Goal: Task Accomplishment & Management: Manage account settings

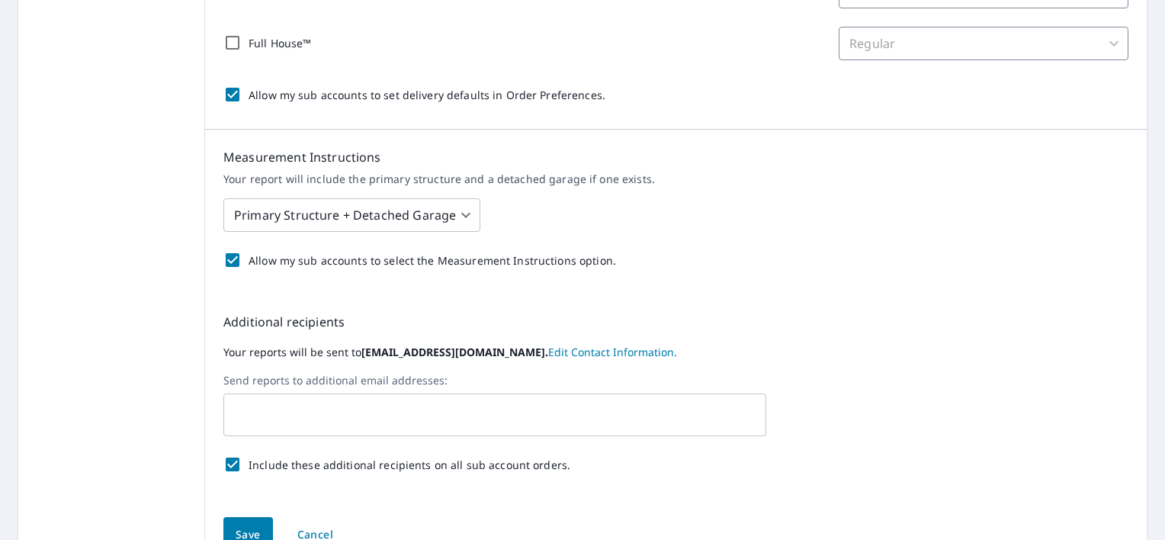
scroll to position [534, 0]
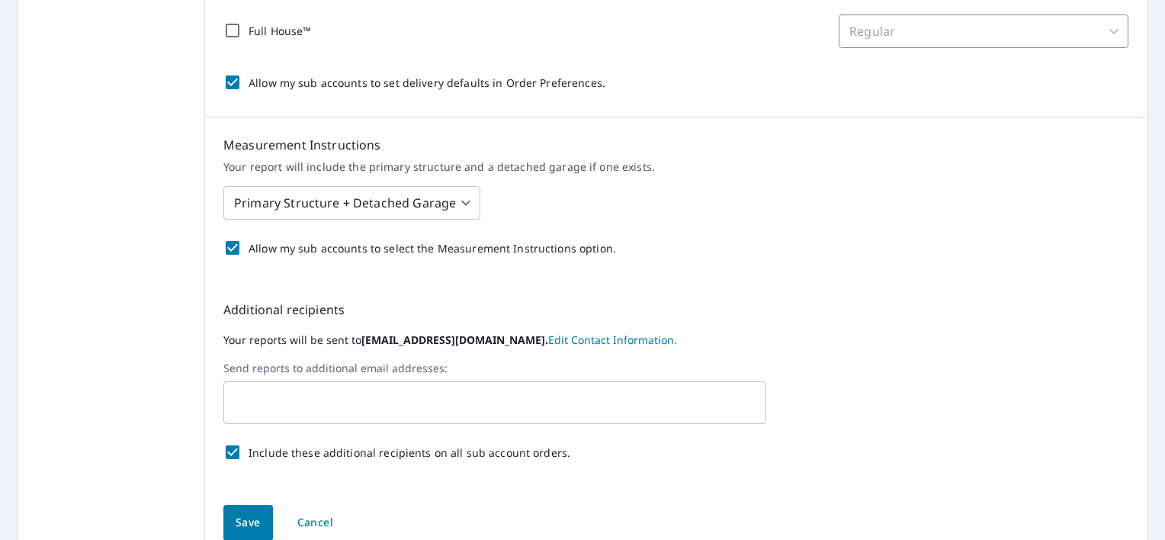
click at [361, 406] on input "text" at bounding box center [483, 402] width 506 height 29
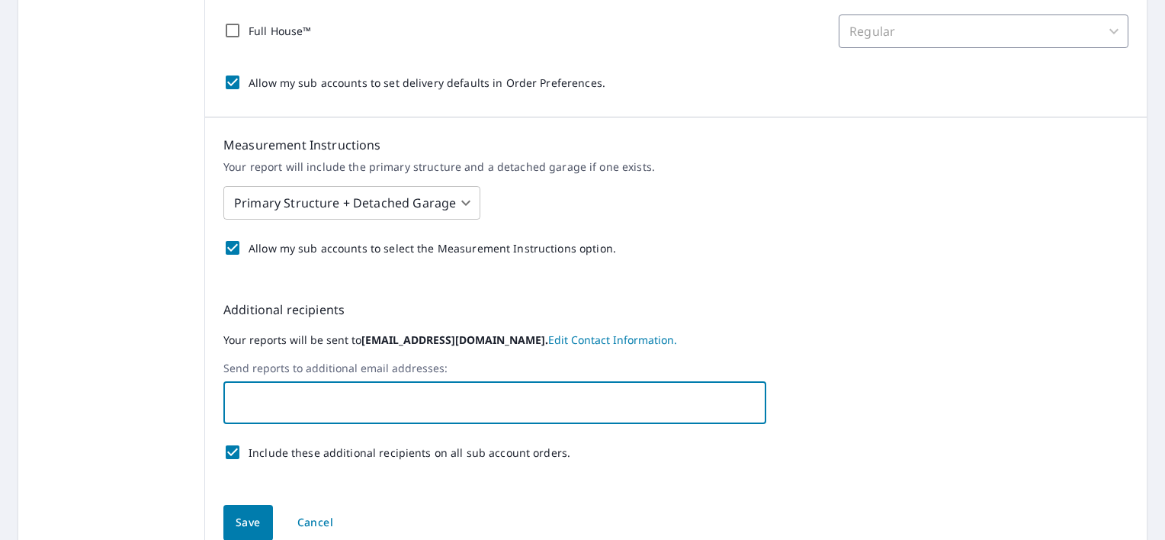
click at [362, 406] on input "text" at bounding box center [483, 402] width 506 height 29
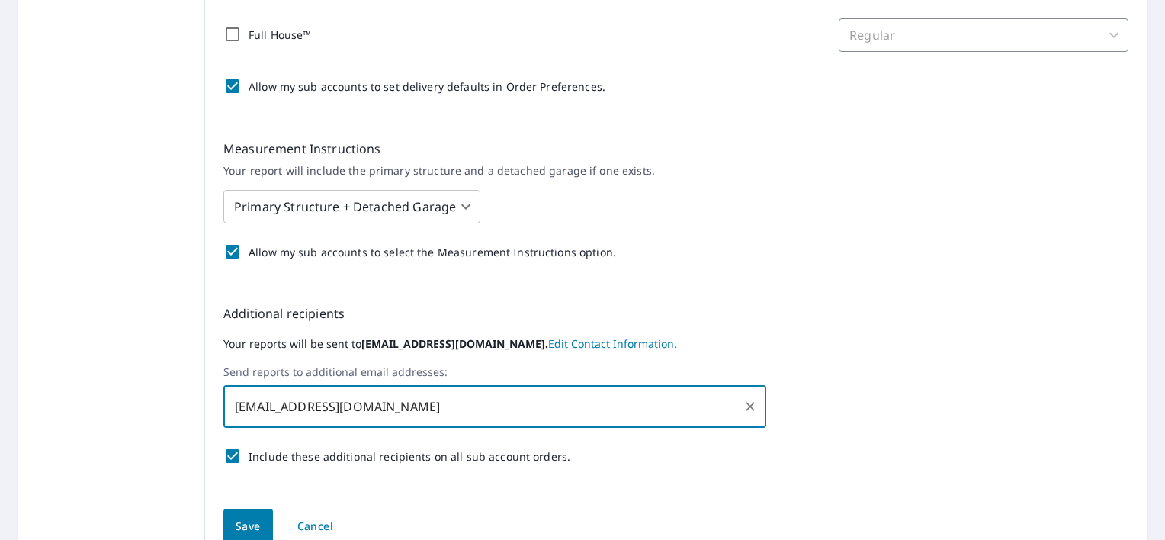
scroll to position [602, 0]
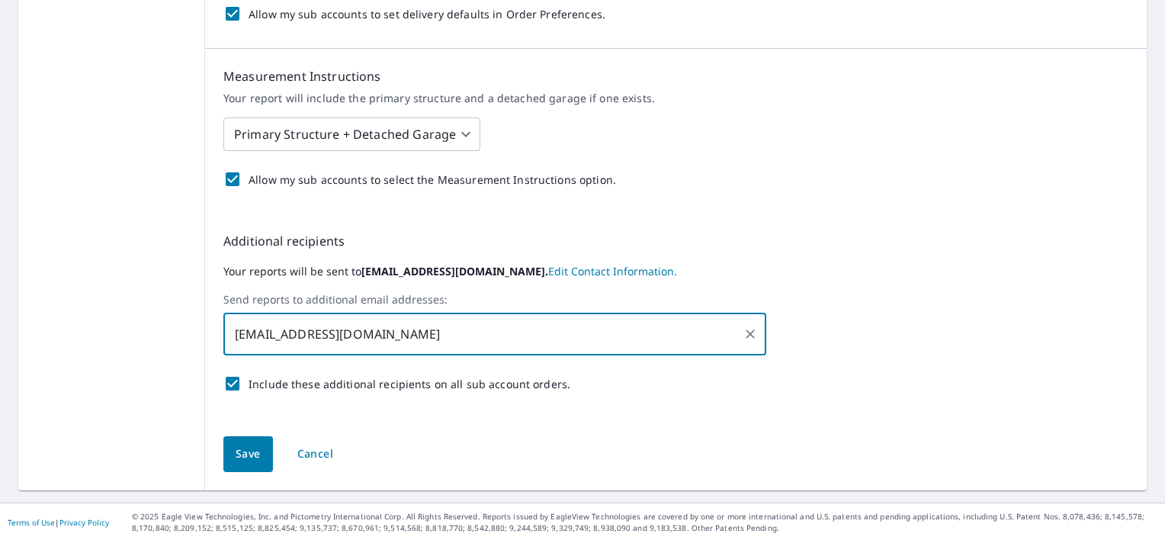
type input "tpc.exteriors406@gmail.com"
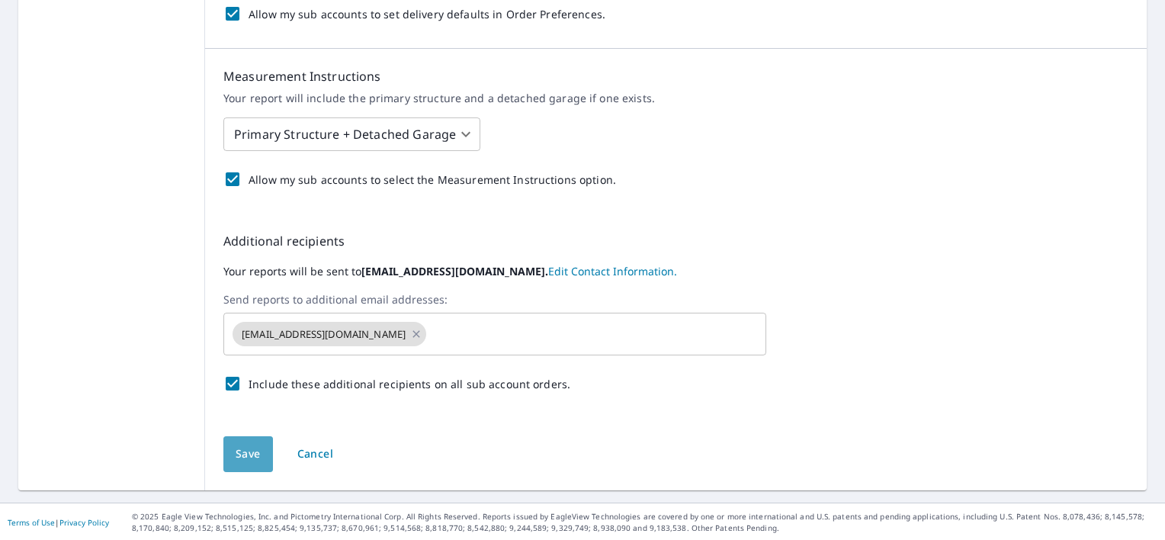
click at [251, 447] on span "Save" at bounding box center [248, 453] width 25 height 19
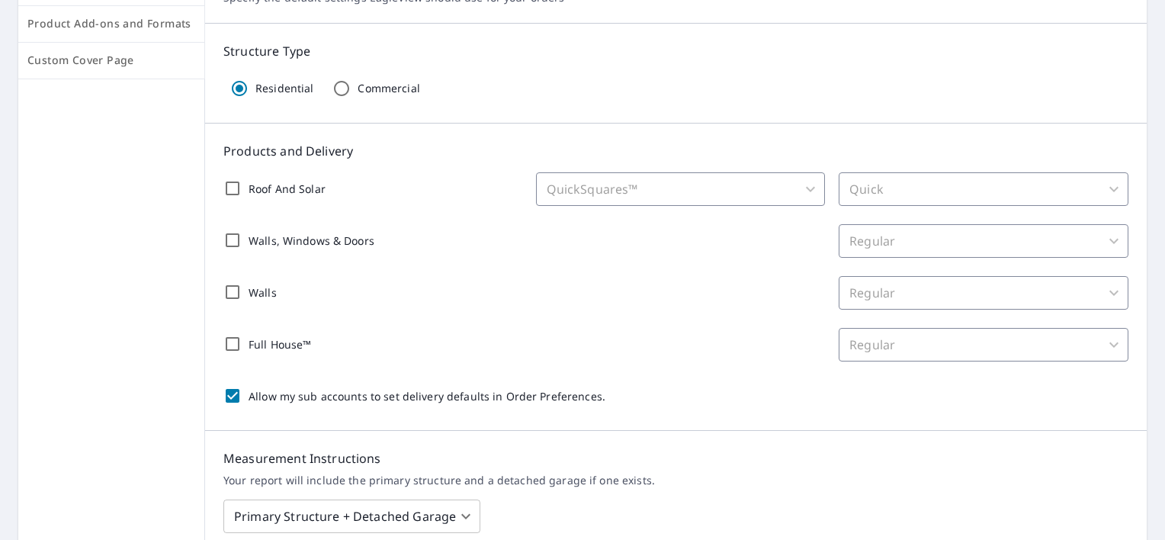
scroll to position [183, 0]
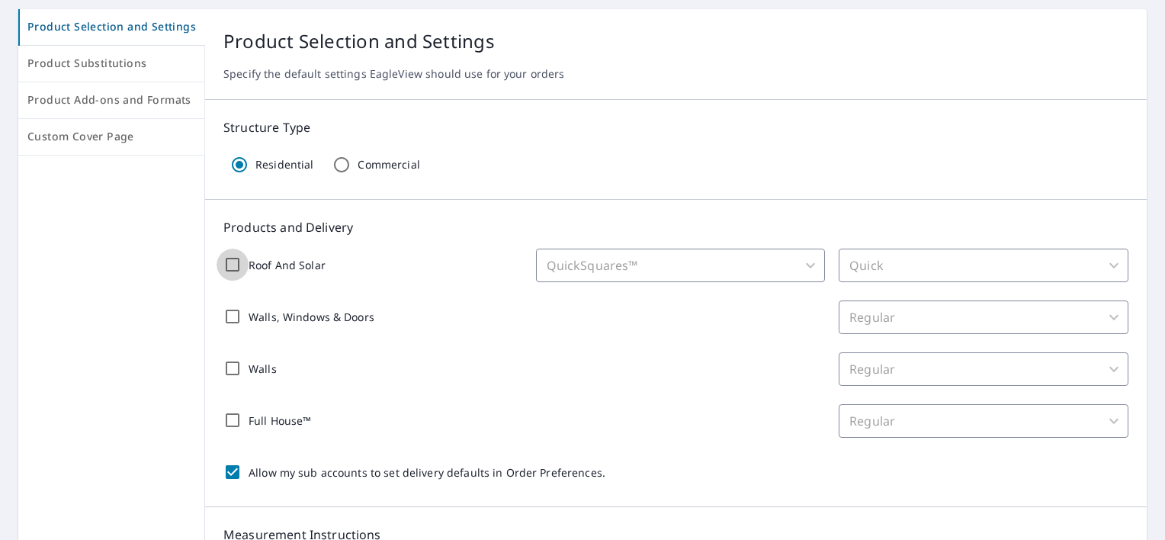
click at [225, 261] on input "Roof And Solar" at bounding box center [233, 265] width 32 height 32
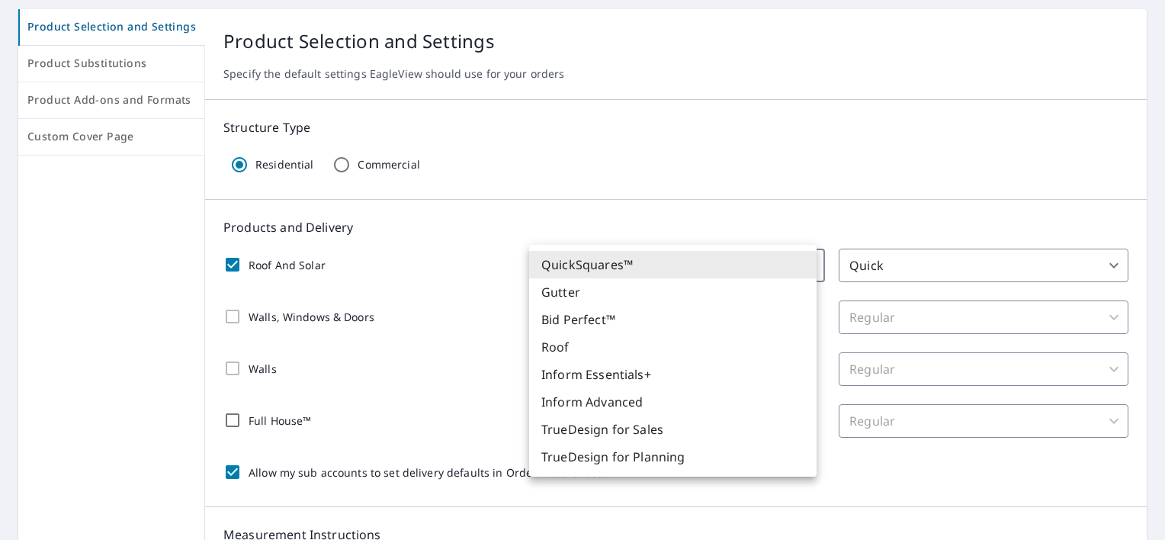
click at [813, 261] on body "DB DB Dashboard Order History Order DB Dashboard / Order Preferences / Product …" at bounding box center [582, 270] width 1165 height 540
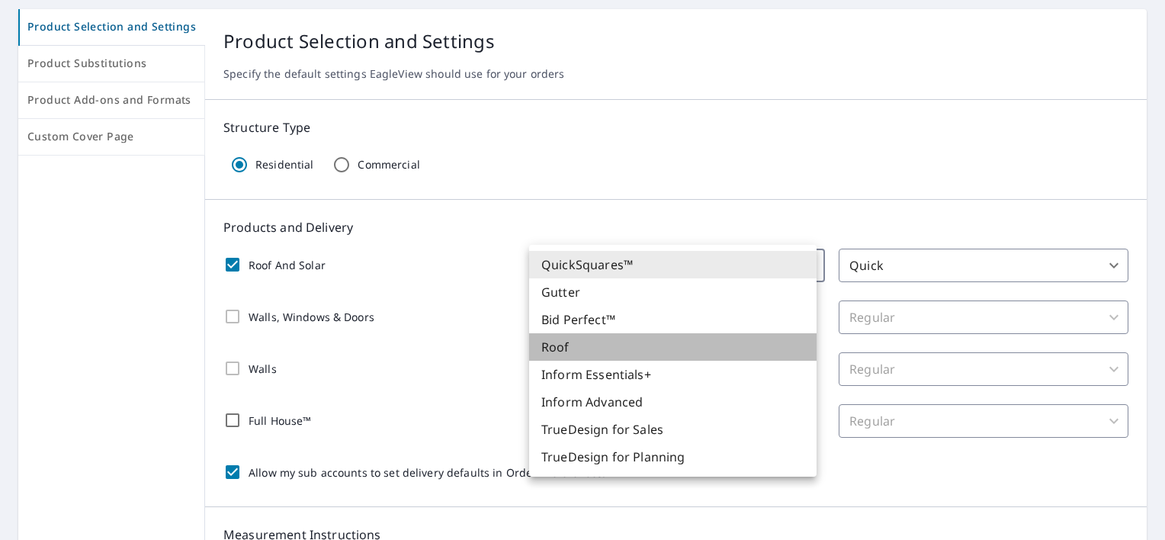
drag, startPoint x: 634, startPoint y: 351, endPoint x: 601, endPoint y: 360, distance: 33.1
click at [602, 360] on ul "QuickSquares™ Gutter Bid Perfect™ Roof Inform Essentials+ Inform Advanced TrueD…" at bounding box center [672, 361] width 287 height 232
click at [602, 352] on li "Roof" at bounding box center [672, 346] width 287 height 27
checkbox input "true"
type input "106"
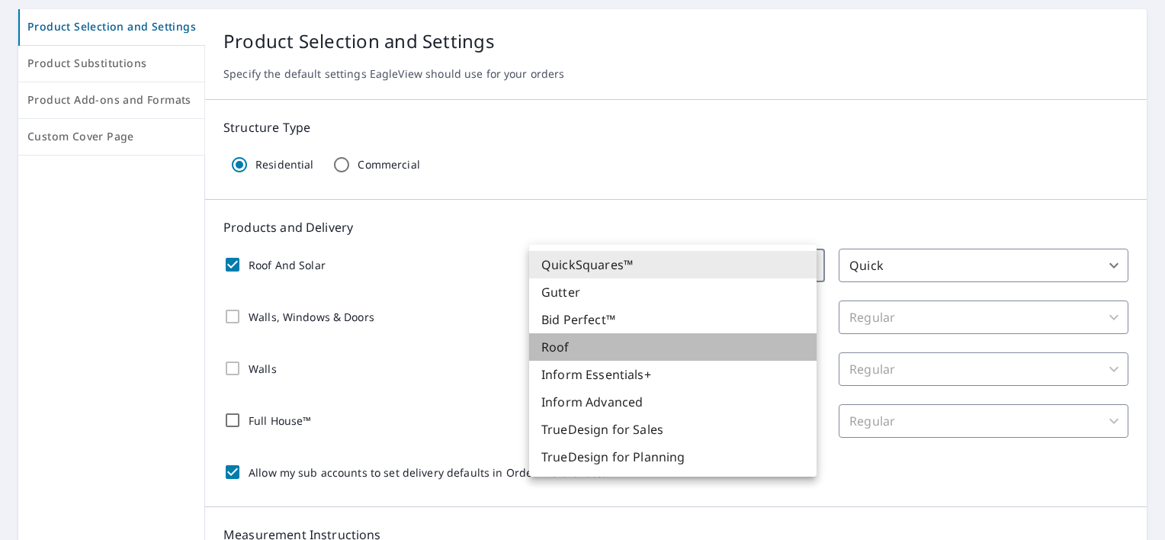
type input "8"
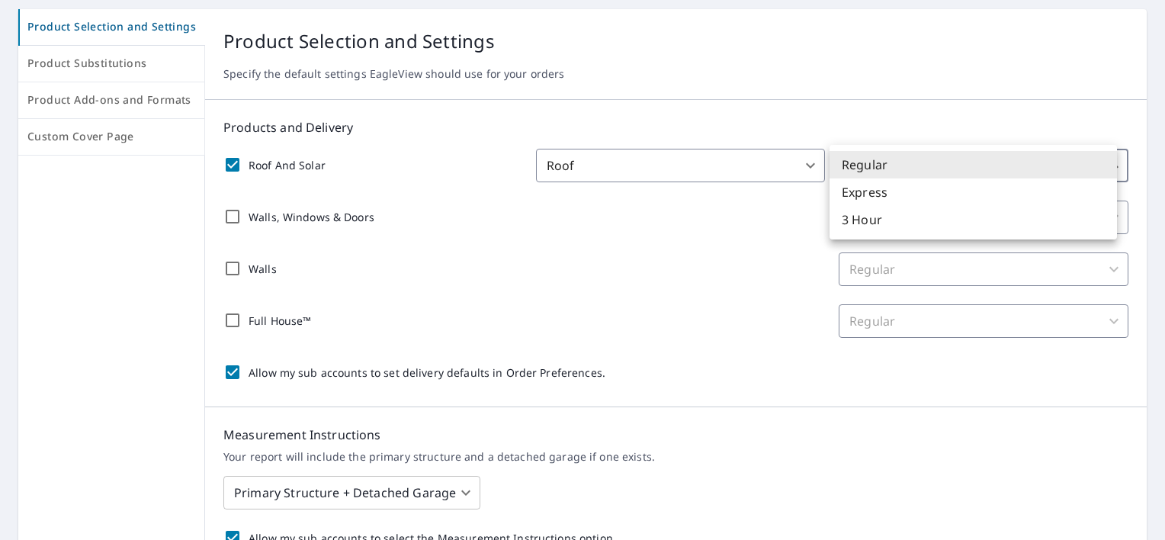
click at [990, 157] on body "DB DB Dashboard Order History Order DB Dashboard / Order Preferences / Product …" at bounding box center [582, 270] width 1165 height 540
click at [902, 163] on li "Regular" at bounding box center [972, 164] width 287 height 27
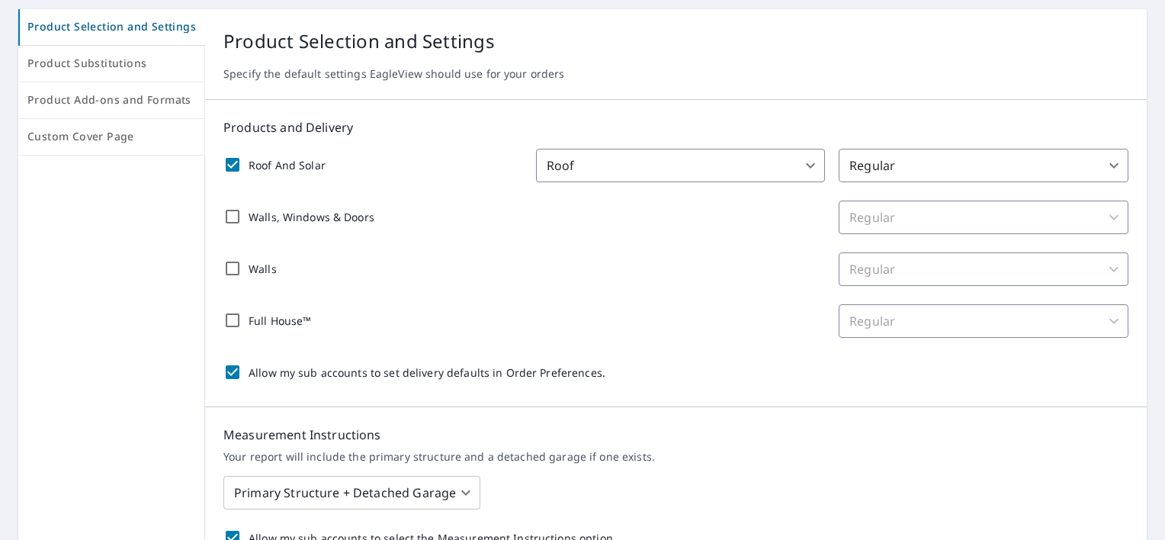
click at [714, 242] on div "Roof And Solar Roof 106 ​ Regular 8 ​ Walls, Windows & Doors Regular 8 ​ Walls …" at bounding box center [675, 268] width 905 height 239
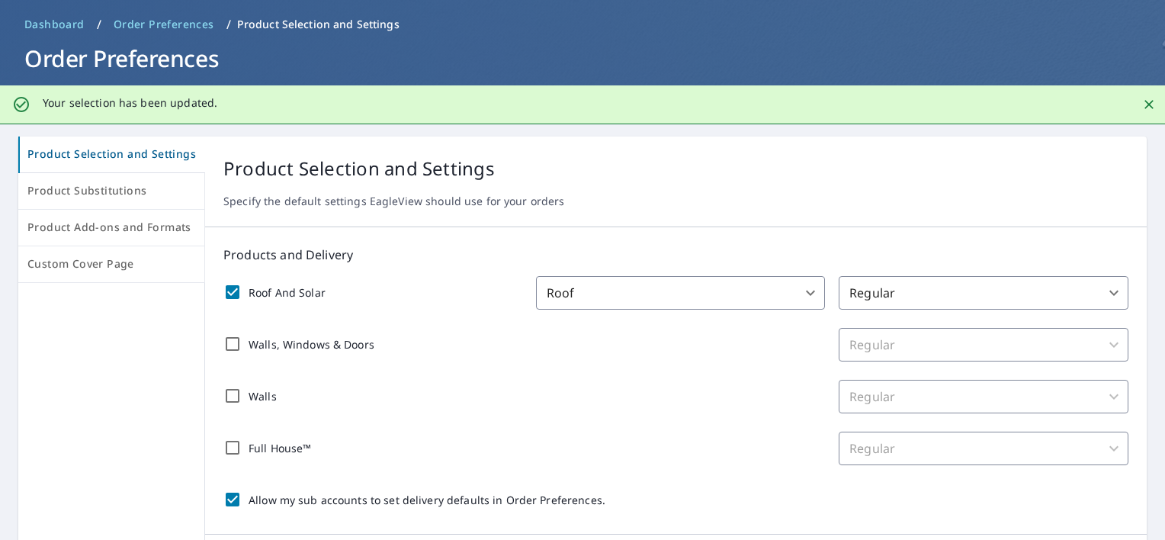
scroll to position [30, 0]
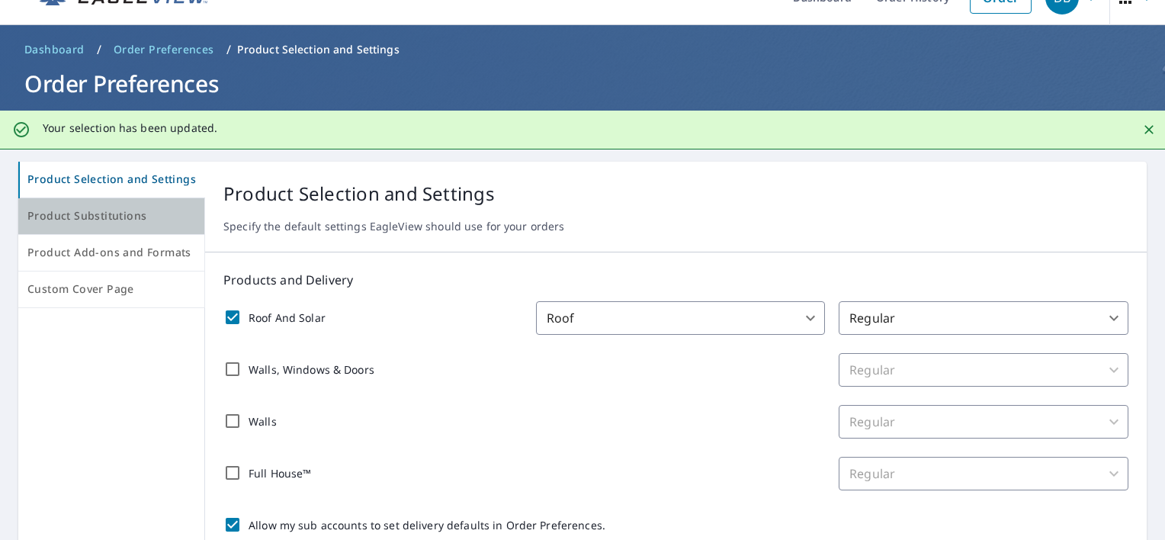
click at [187, 226] on button "Product Substitutions" at bounding box center [111, 216] width 187 height 37
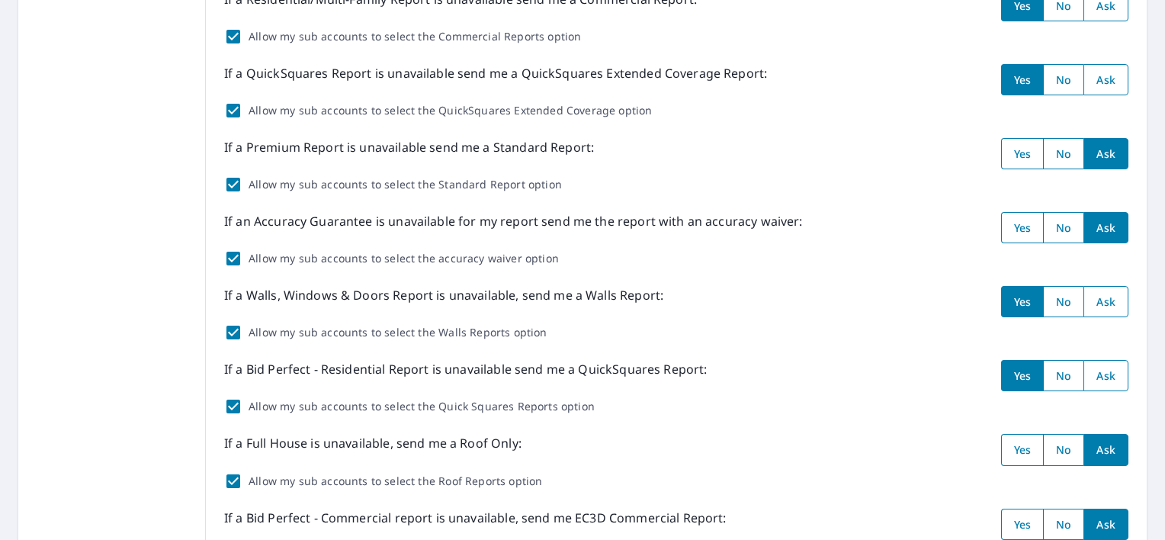
scroll to position [152, 0]
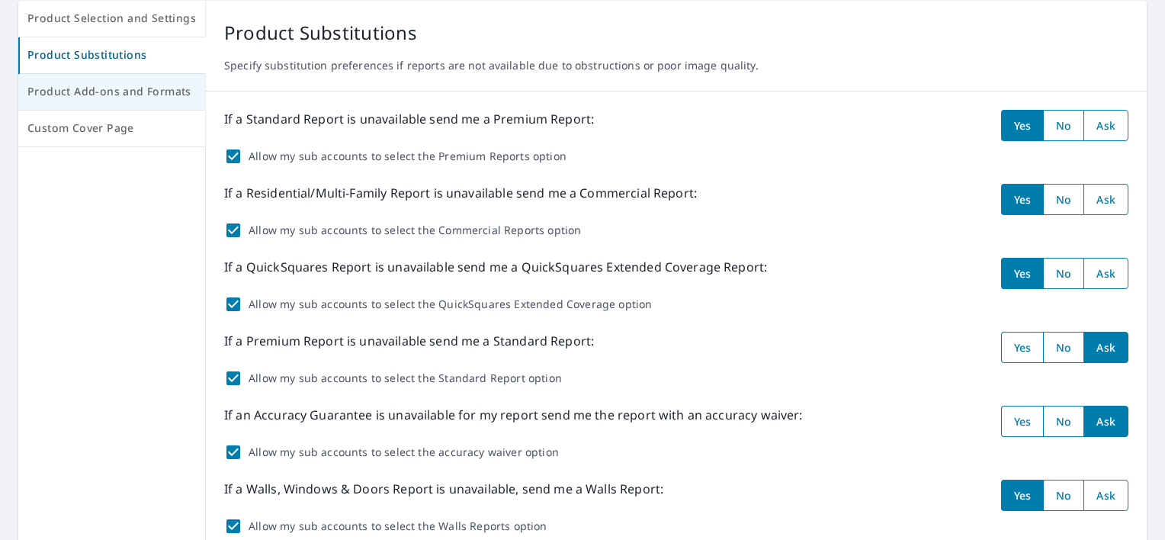
click at [95, 91] on span "Product Add-ons and Formats" at bounding box center [111, 91] width 168 height 19
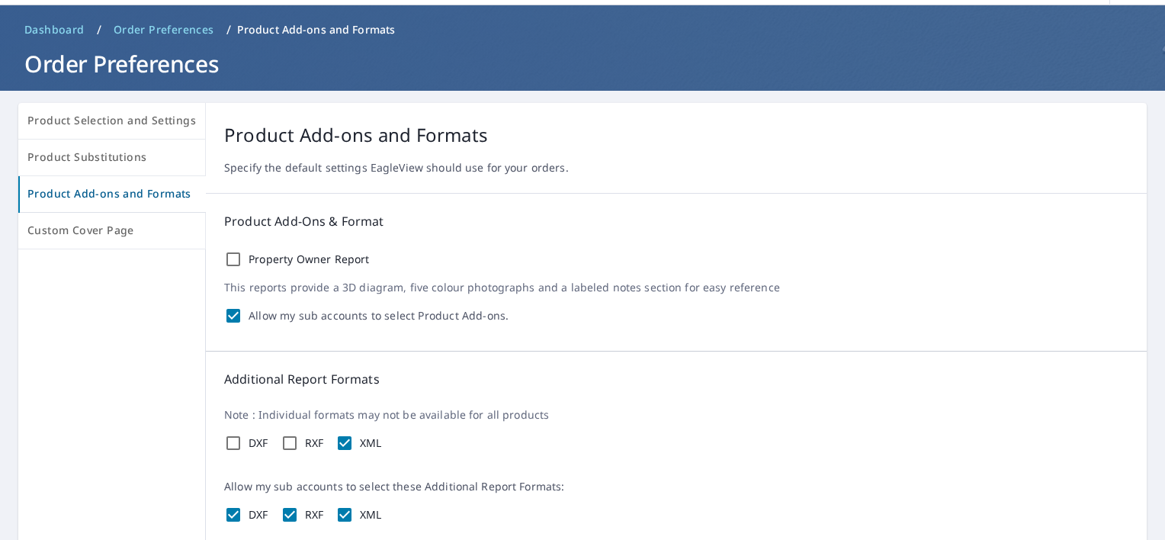
scroll to position [30, 0]
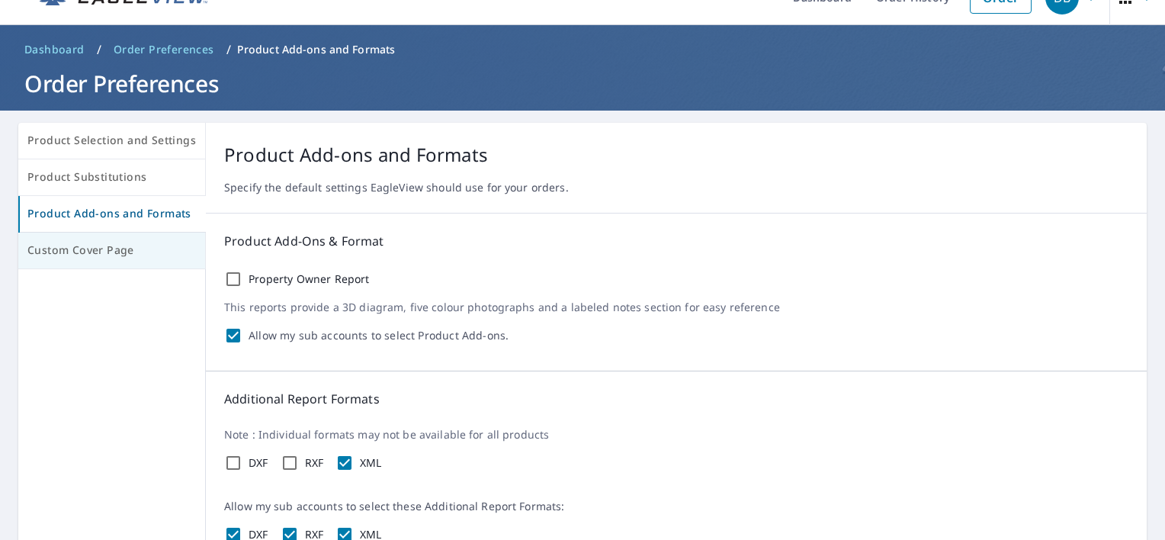
click at [148, 260] on button "Custom Cover Page" at bounding box center [112, 251] width 188 height 37
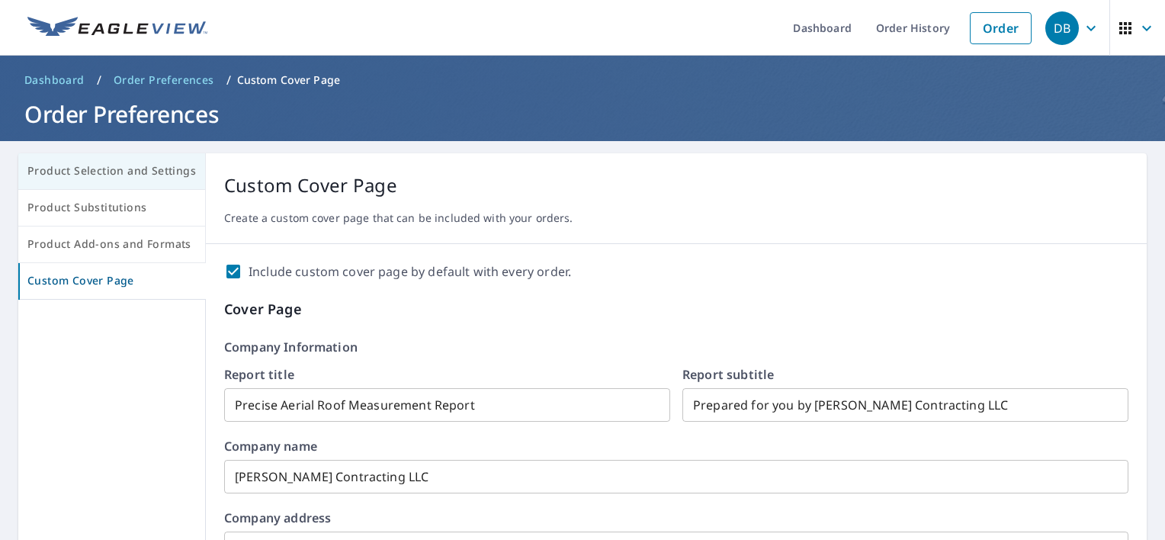
click at [168, 177] on span "Product Selection and Settings" at bounding box center [111, 171] width 168 height 19
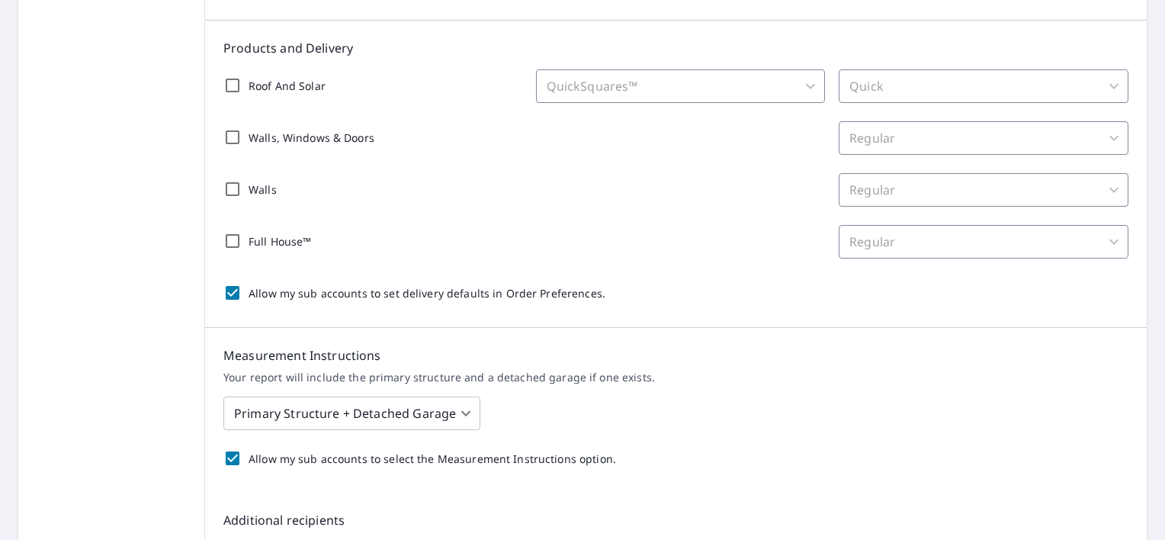
scroll to position [221, 0]
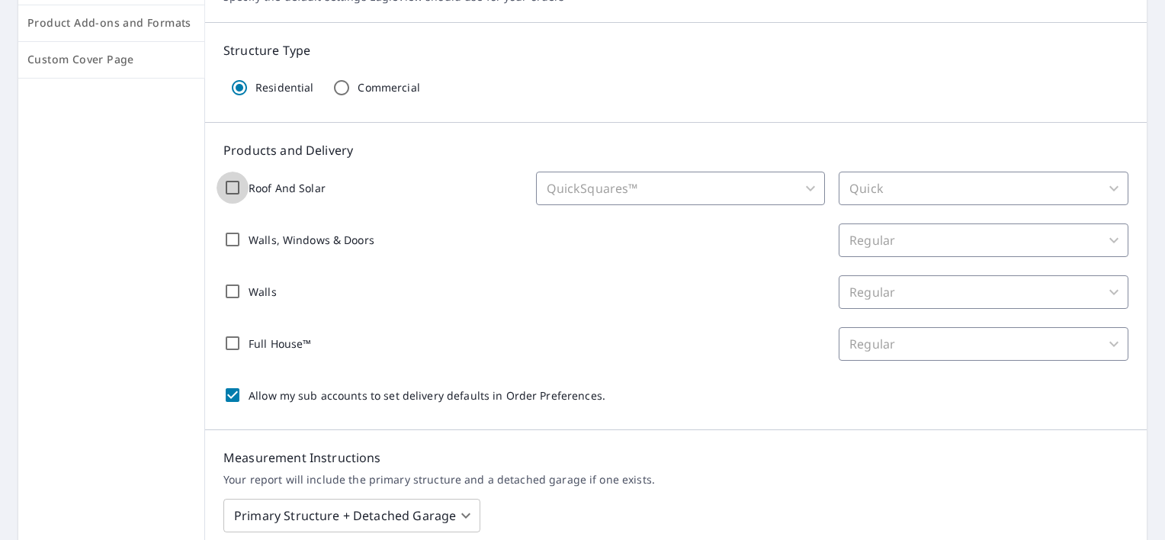
click at [223, 191] on input "Roof And Solar" at bounding box center [233, 188] width 32 height 32
click at [688, 183] on body "DB DB Dashboard Order History Order DB Dashboard / Order Preferences / Product …" at bounding box center [582, 270] width 1165 height 540
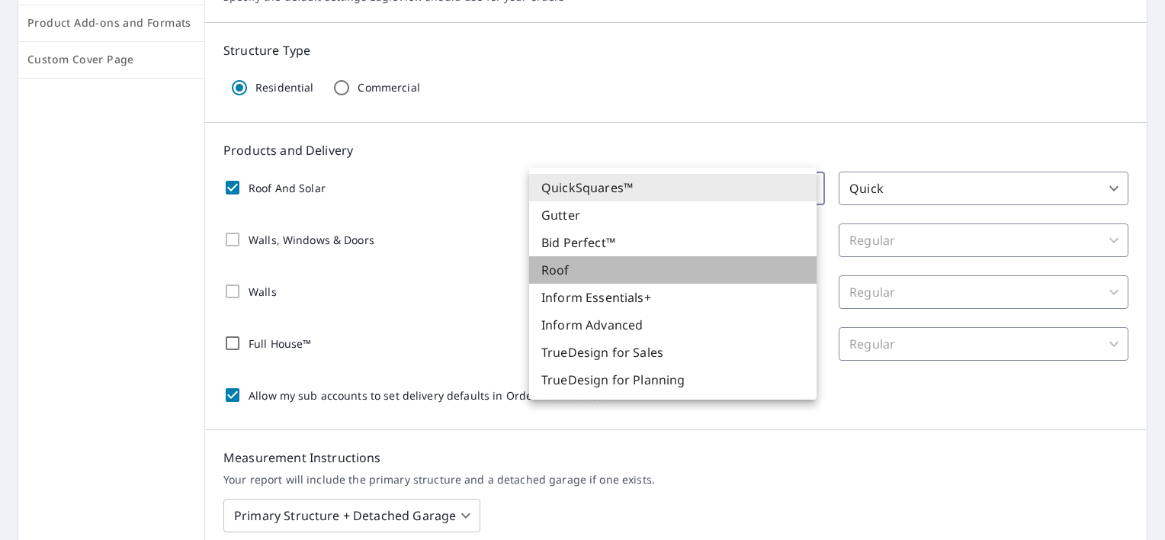
click at [650, 271] on li "Roof" at bounding box center [672, 269] width 287 height 27
checkbox input "true"
type input "106"
type input "8"
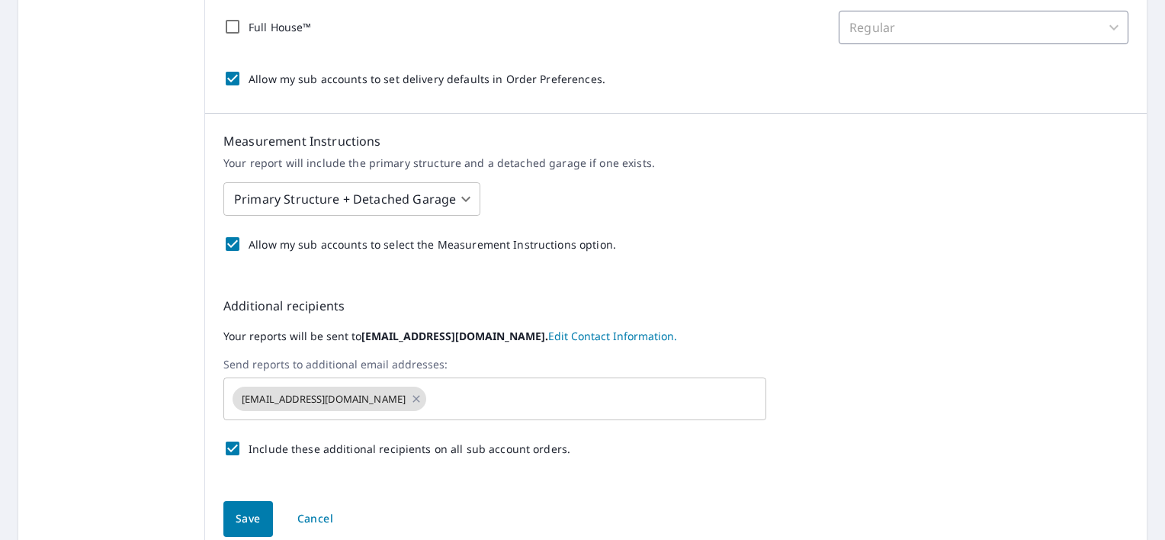
scroll to position [502, 0]
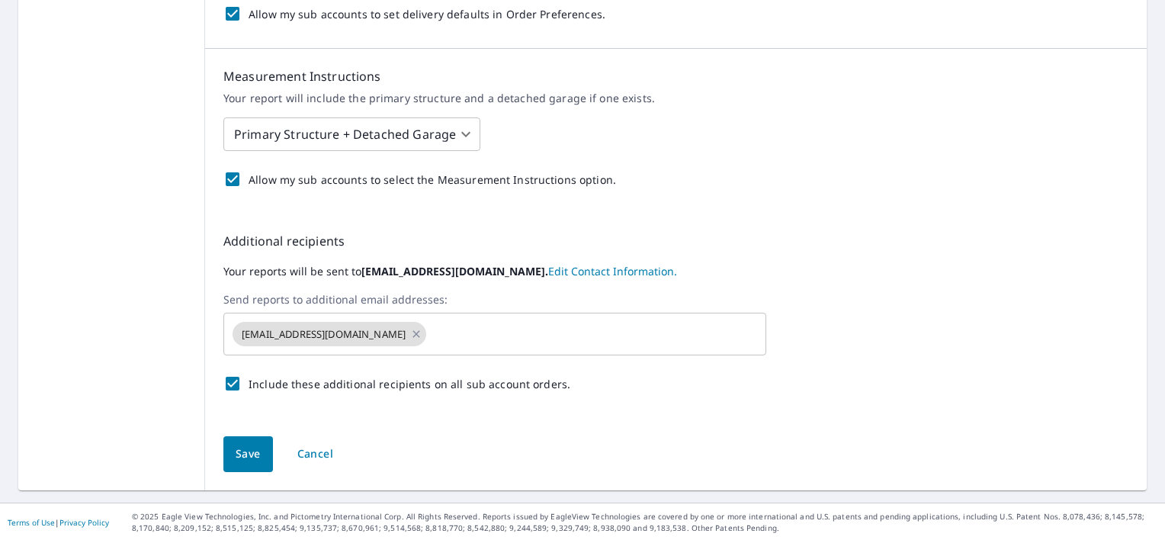
click at [251, 442] on button "Save" at bounding box center [248, 454] width 50 height 36
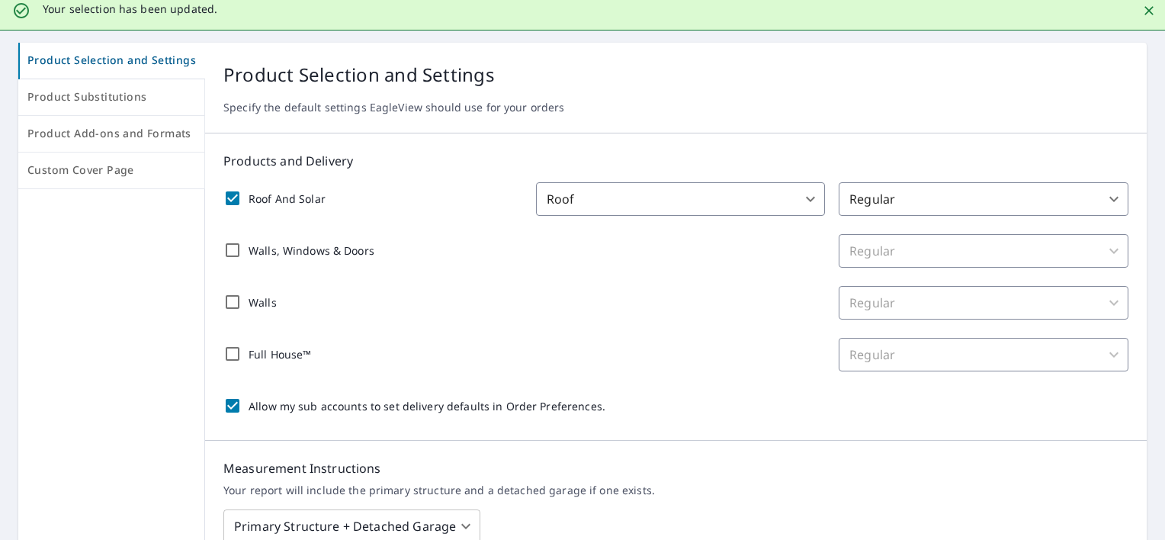
scroll to position [152, 0]
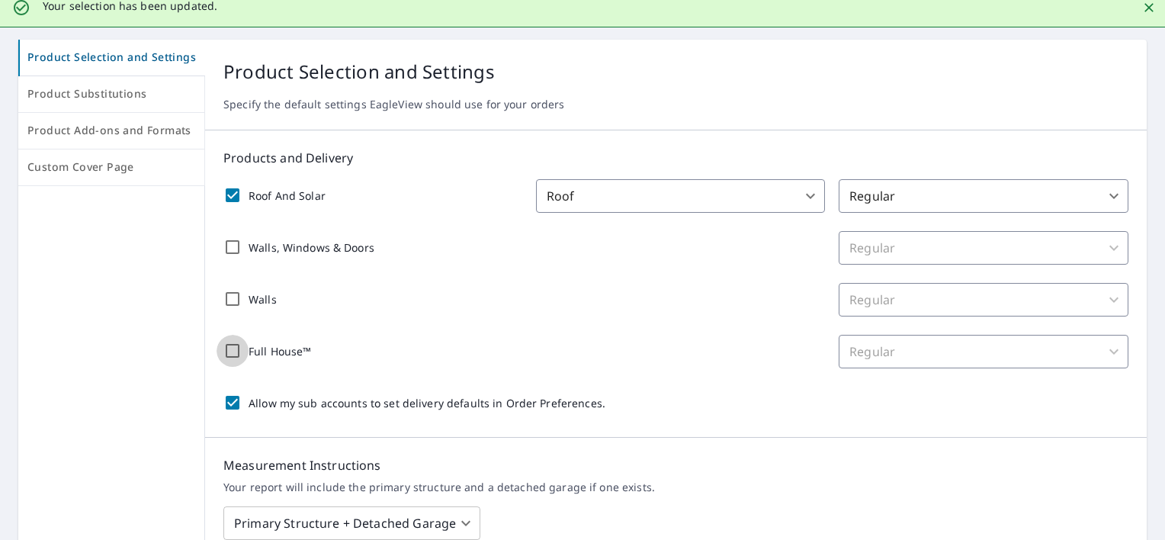
click at [226, 354] on input "Full House™" at bounding box center [233, 351] width 32 height 32
checkbox input "true"
checkbox input "false"
type input "44"
type input "45"
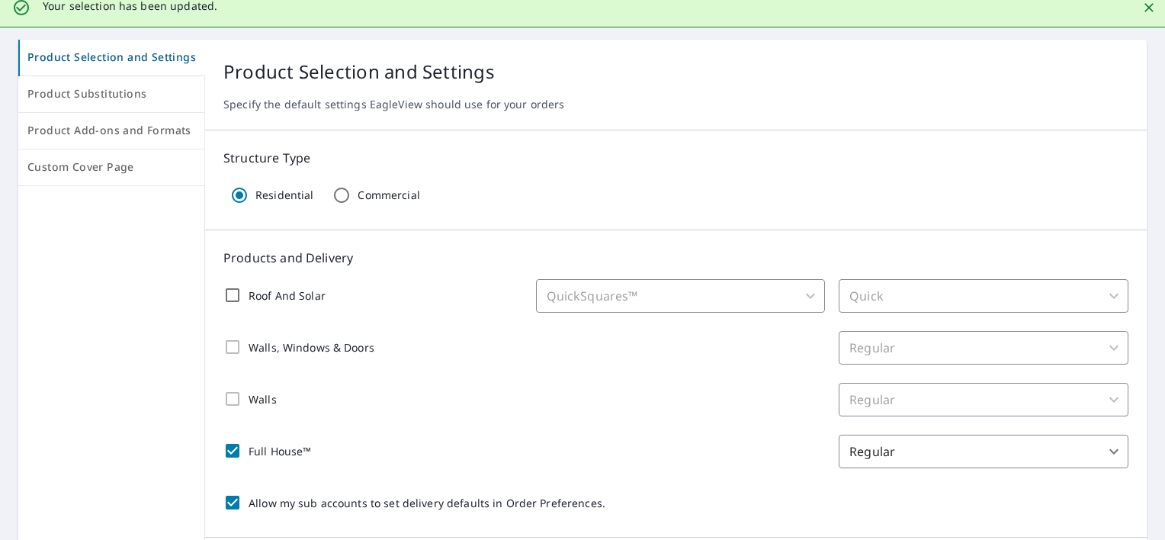
click at [919, 452] on body "DB DB Dashboard Order History Order DB Dashboard / Order Preferences / Product …" at bounding box center [582, 270] width 1165 height 540
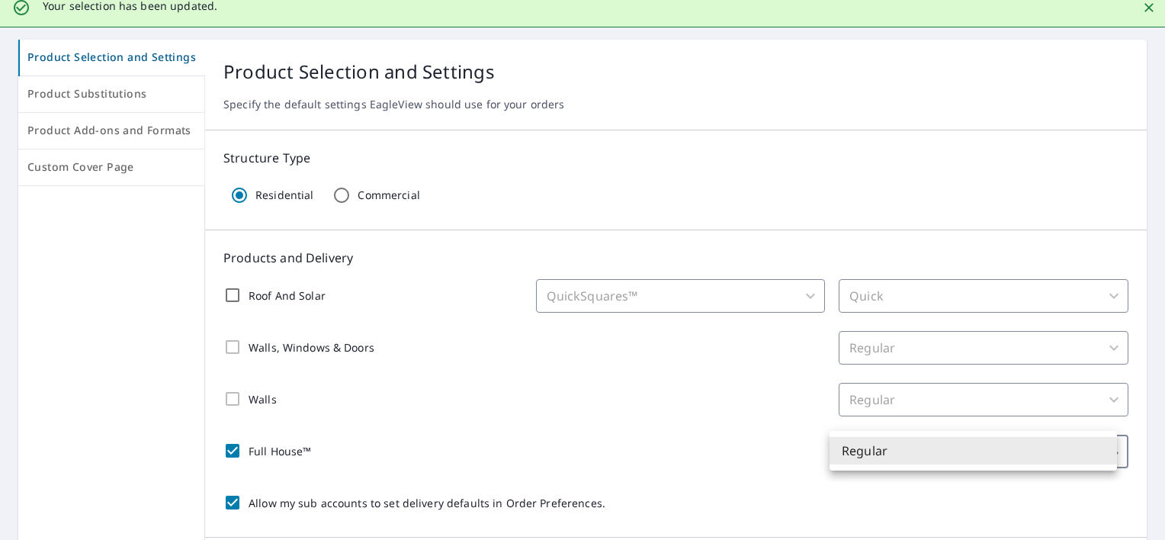
click at [919, 451] on li "Regular" at bounding box center [972, 450] width 287 height 27
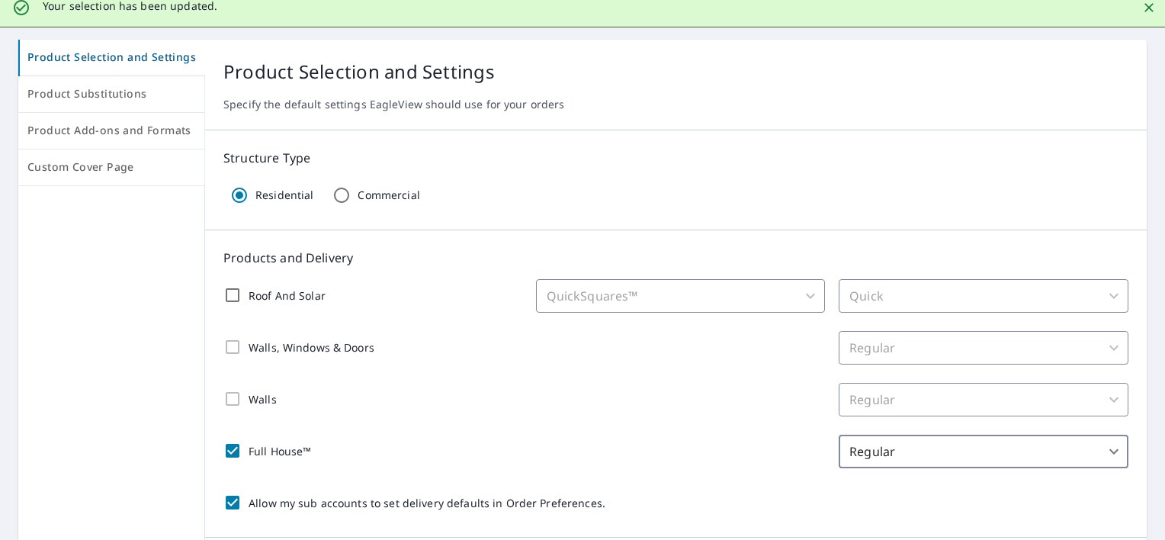
click at [234, 449] on input "Full House™" at bounding box center [233, 451] width 32 height 32
checkbox input "false"
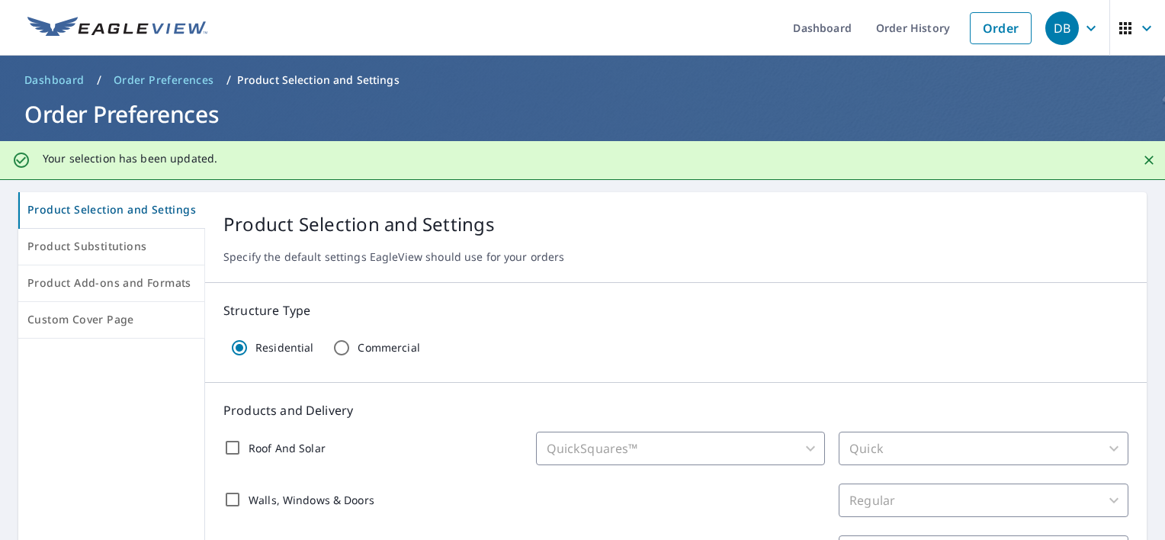
click at [319, 273] on div "Product Selection and Settings Specify the default settings EagleView should us…" at bounding box center [676, 237] width 942 height 91
click at [54, 83] on span "Dashboard" at bounding box center [54, 79] width 60 height 15
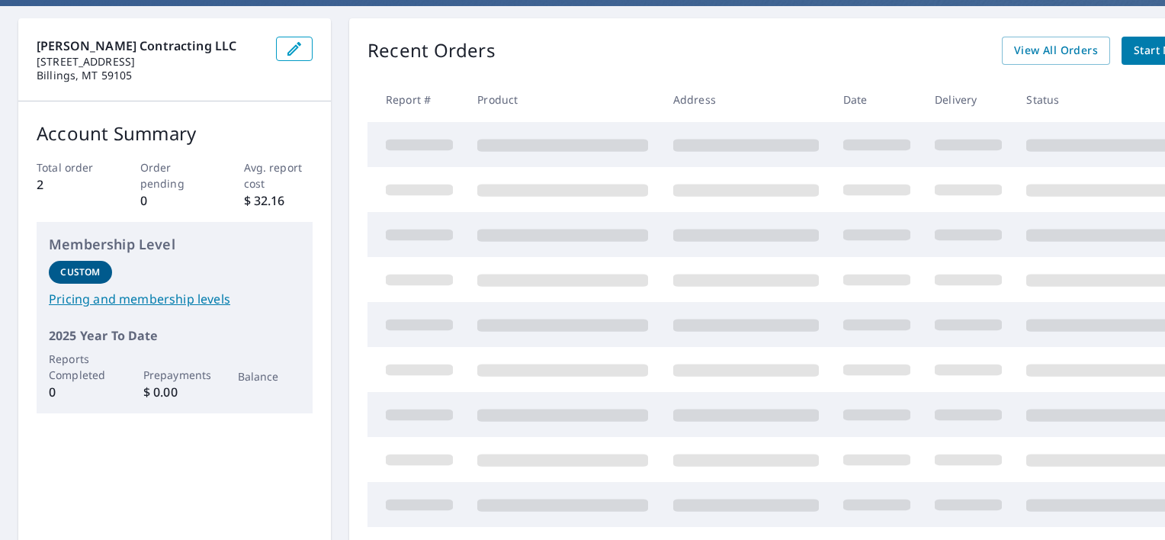
scroll to position [152, 0]
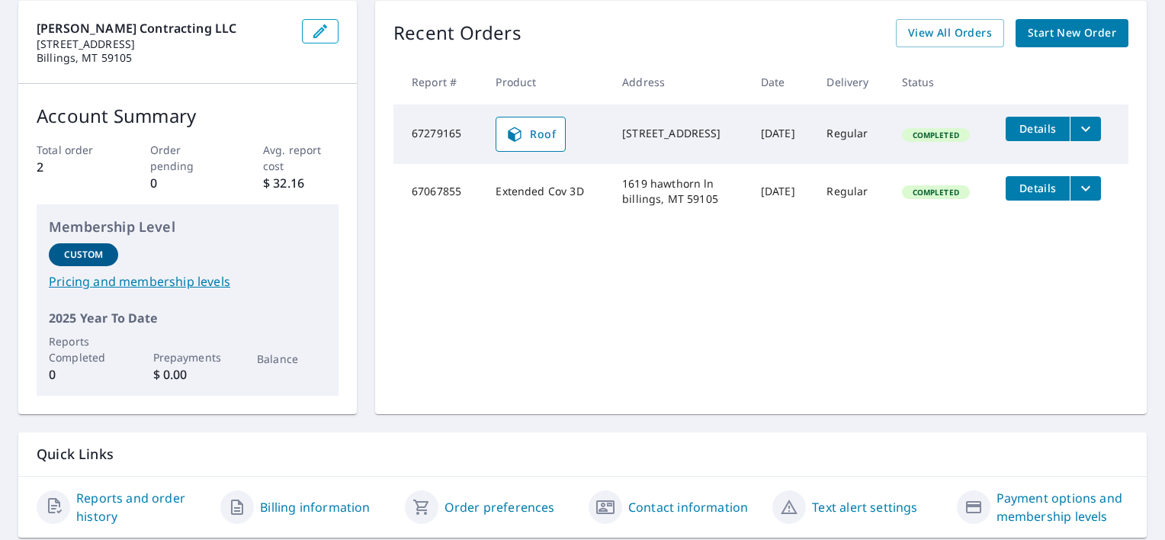
click at [110, 282] on link "Pricing and membership levels" at bounding box center [187, 281] width 277 height 18
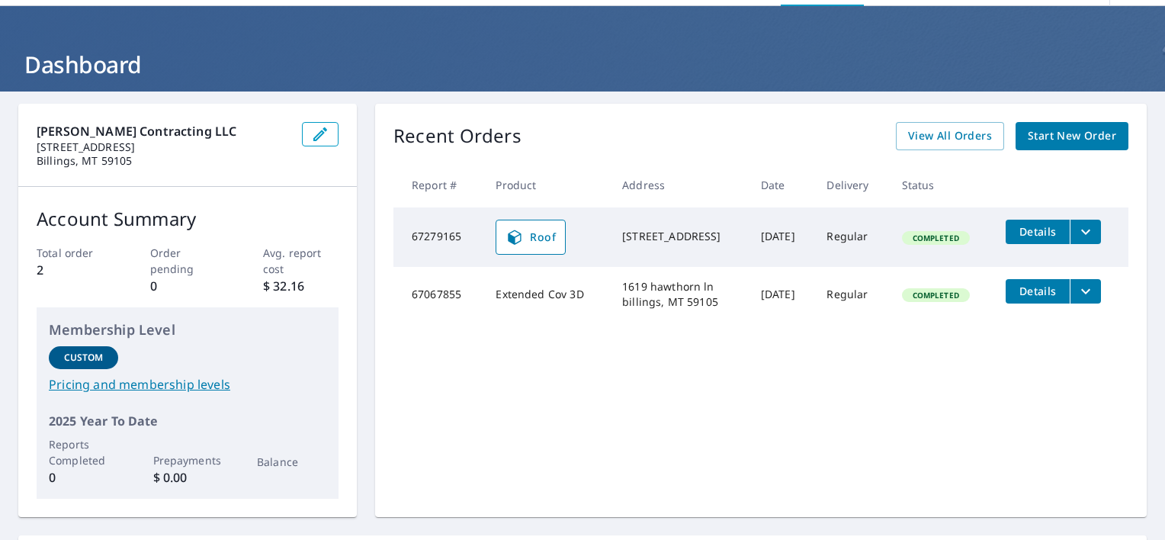
scroll to position [0, 0]
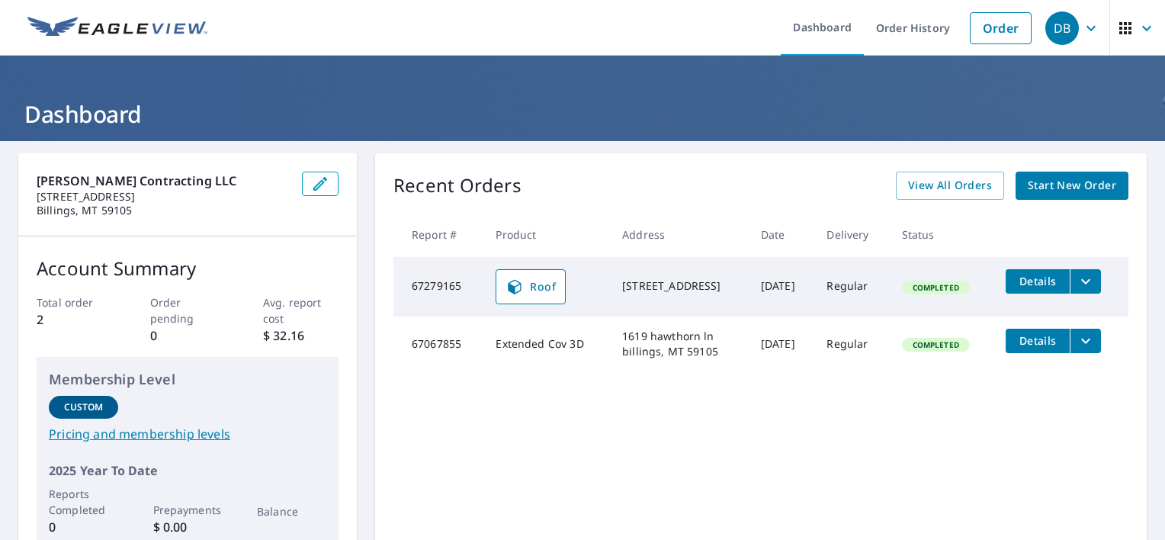
click at [1079, 284] on icon "filesDropdownBtn-67279165" at bounding box center [1085, 281] width 18 height 18
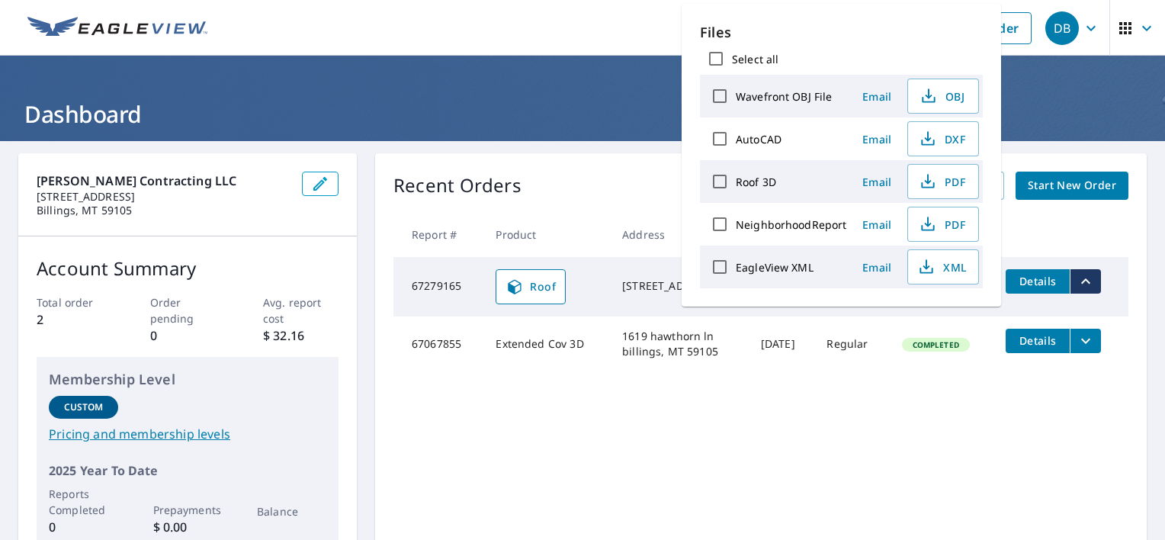
click at [887, 383] on div "Recent Orders View All Orders Start New Order Report # Product Address Date Del…" at bounding box center [761, 359] width 772 height 413
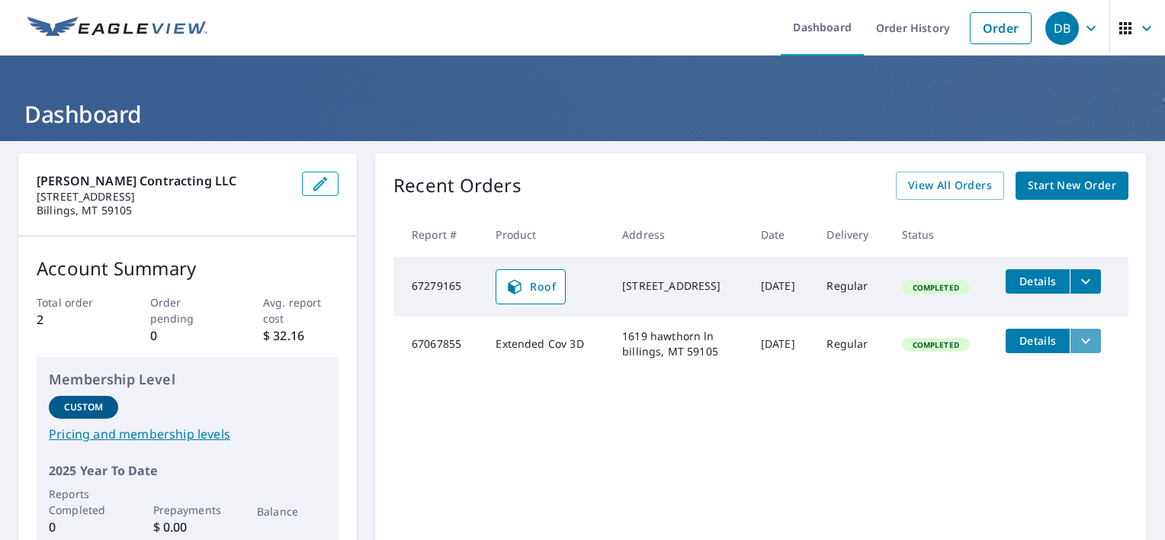
click at [1089, 345] on icon "filesDropdownBtn-67067855" at bounding box center [1085, 341] width 18 height 18
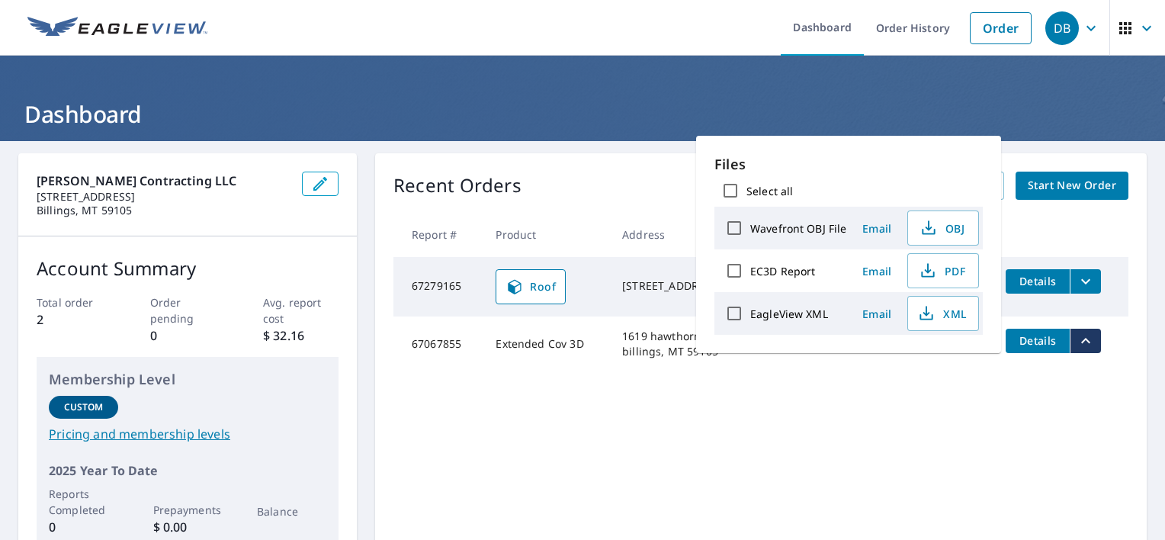
click at [814, 367] on td "Aug 21, 2025" at bounding box center [782, 343] width 66 height 55
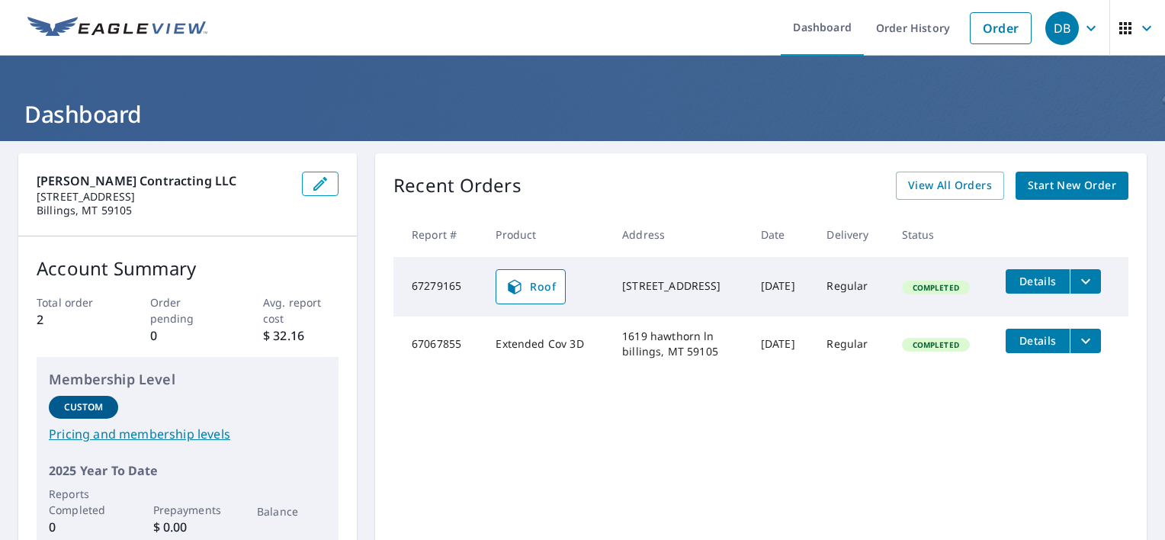
click at [1088, 27] on icon "button" at bounding box center [1091, 28] width 18 height 18
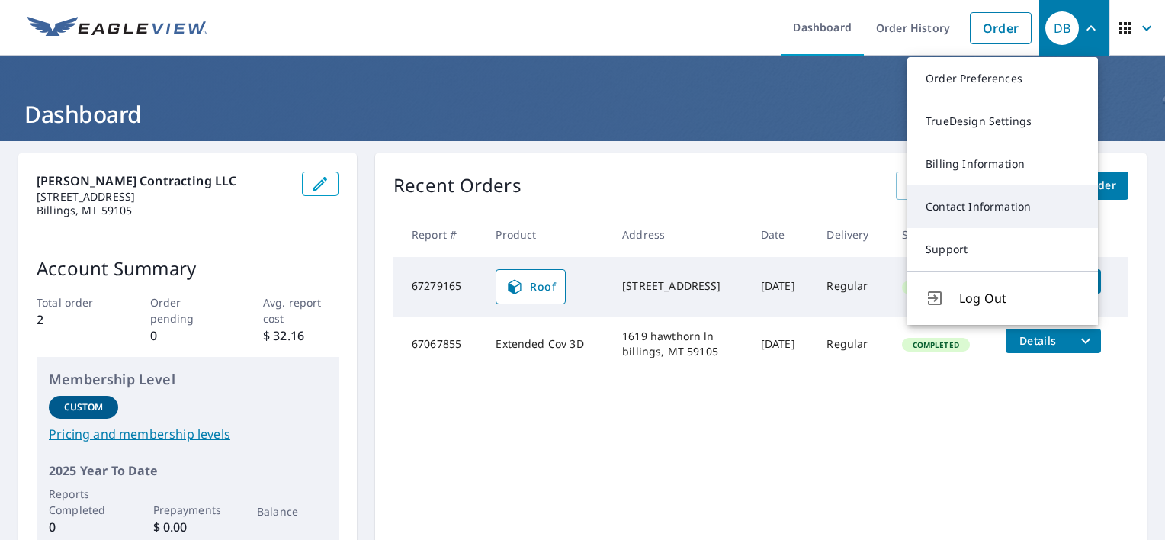
click at [1003, 213] on link "Contact Information" at bounding box center [1002, 206] width 191 height 43
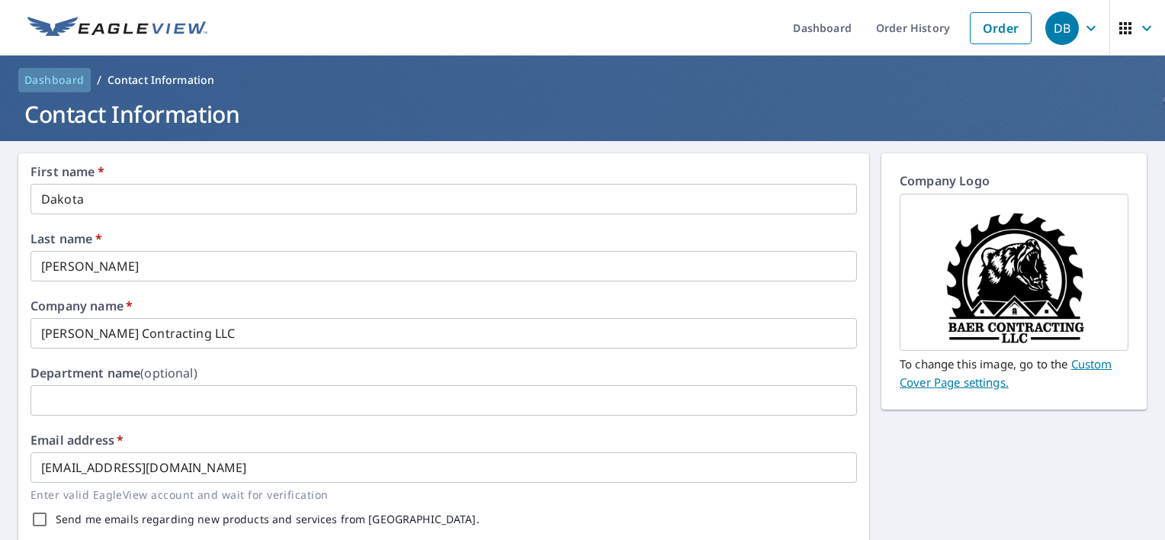
click at [69, 85] on span "Dashboard" at bounding box center [54, 79] width 60 height 15
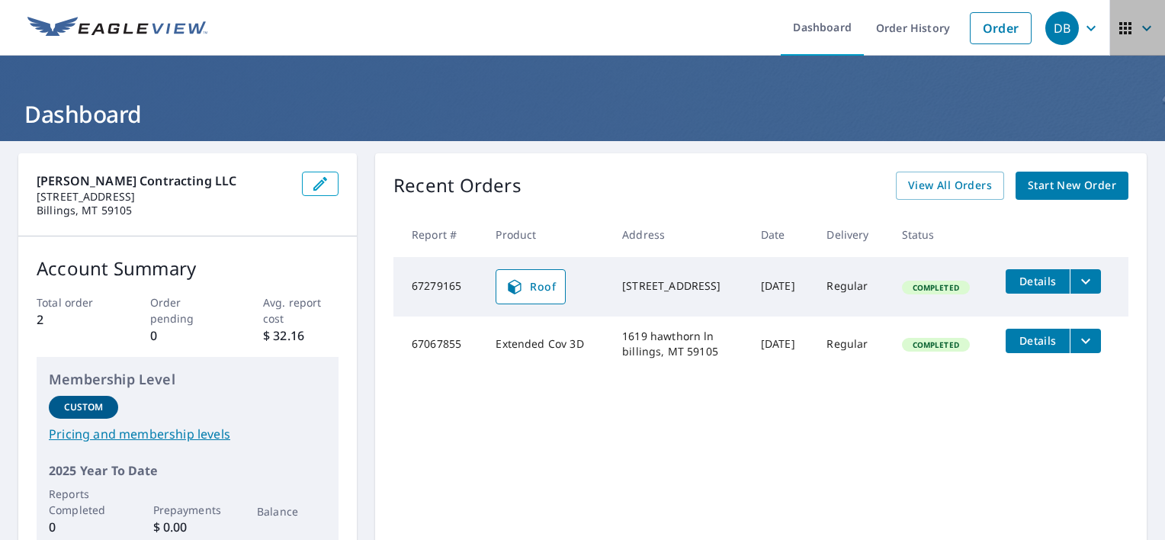
click at [1137, 27] on icon "button" at bounding box center [1146, 28] width 18 height 18
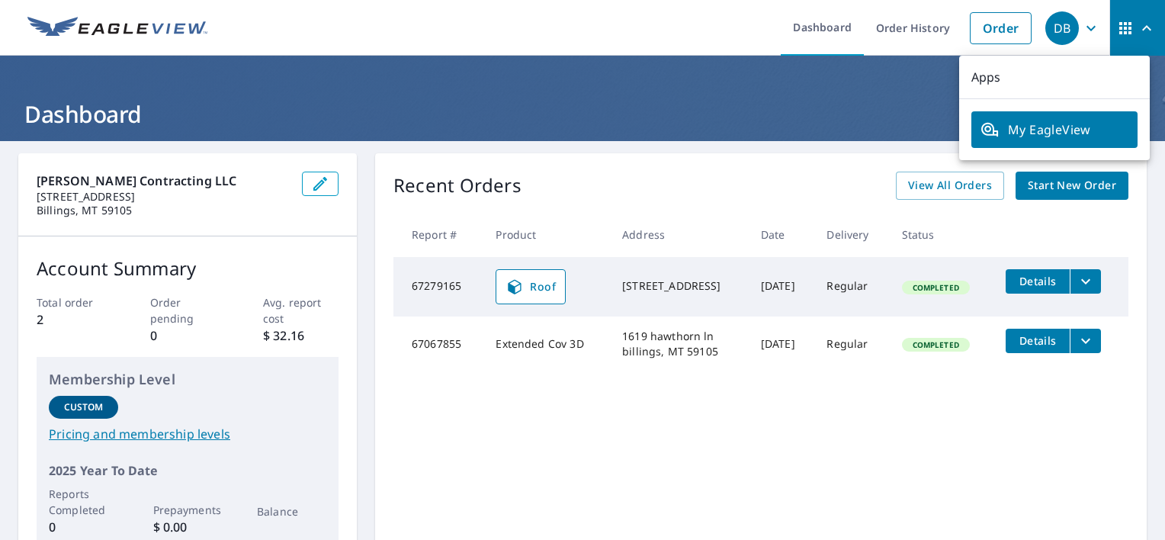
click at [1124, 19] on span "button" at bounding box center [1137, 28] width 43 height 37
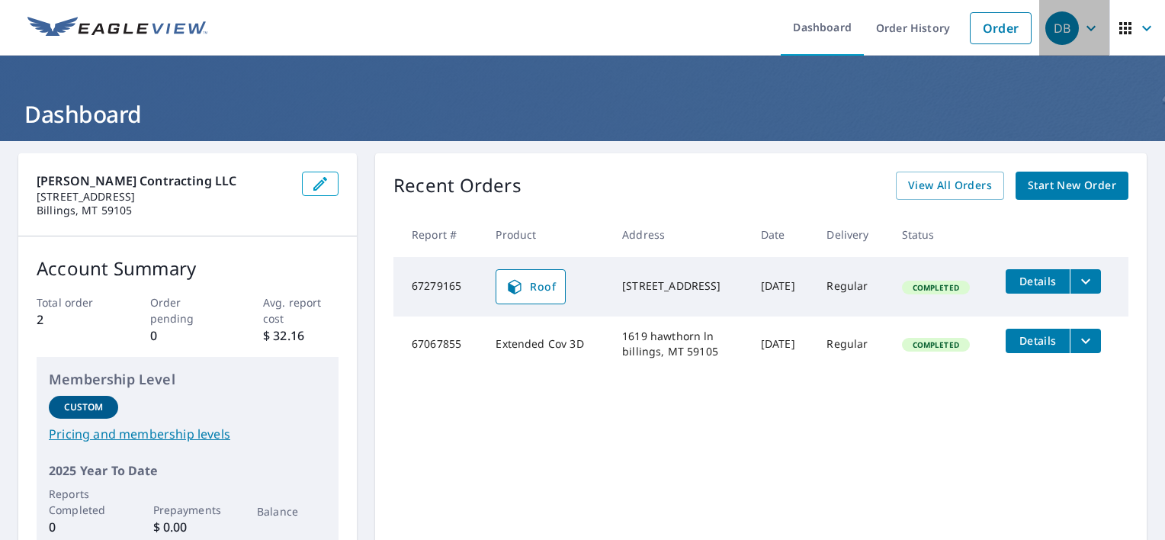
click at [1055, 27] on div "DB" at bounding box center [1062, 28] width 34 height 34
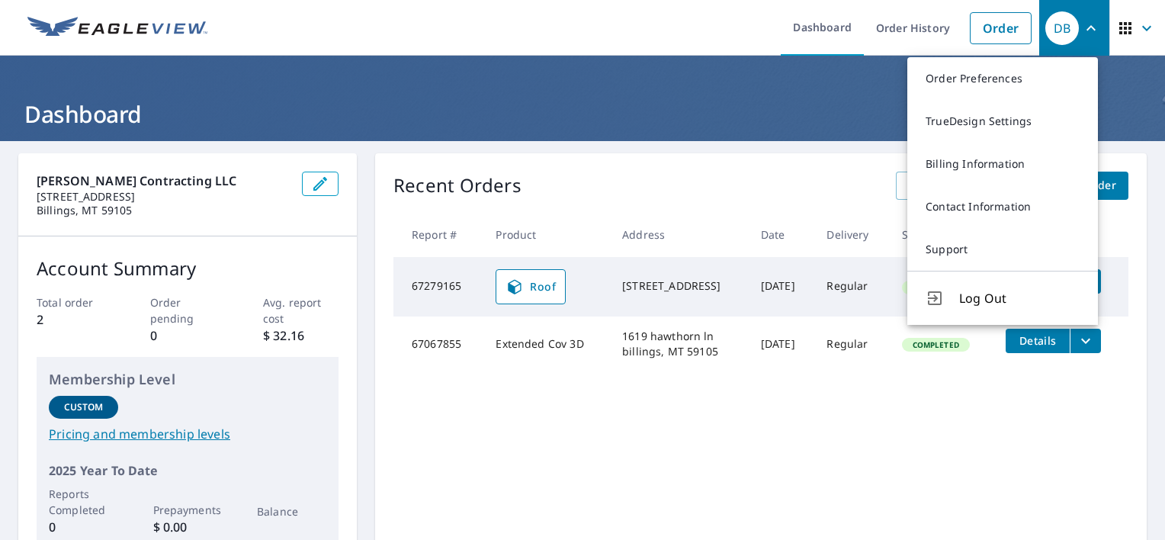
click at [709, 207] on div "Recent Orders View All Orders Start New Order Report # Product Address Date Del…" at bounding box center [761, 359] width 772 height 413
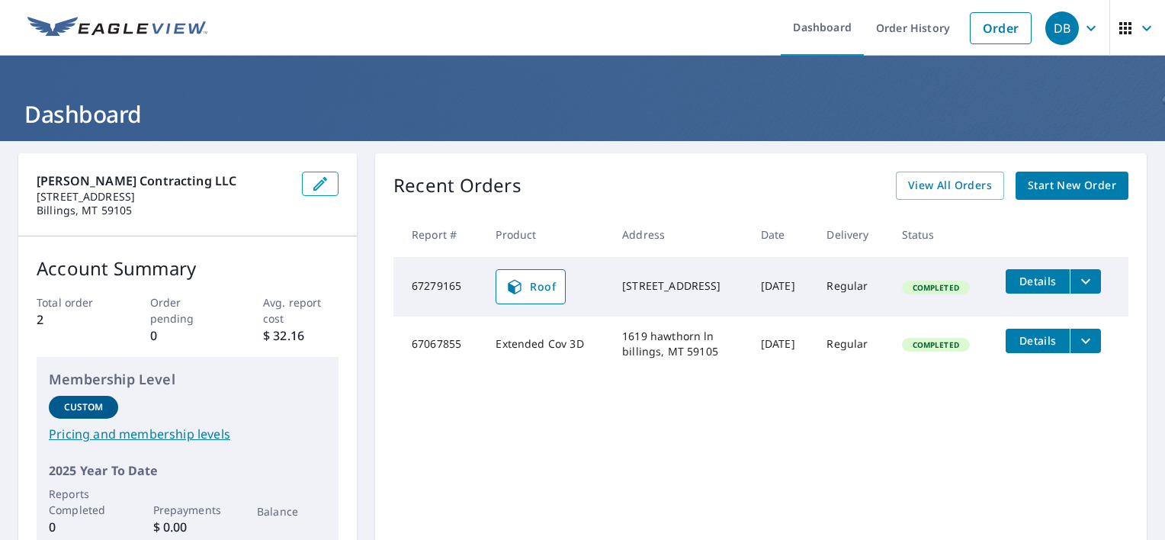
click at [646, 385] on div "Recent Orders View All Orders Start New Order Report # Product Address Date Del…" at bounding box center [761, 359] width 772 height 413
click at [1081, 339] on icon "filesDropdownBtn-67067855" at bounding box center [1085, 340] width 9 height 5
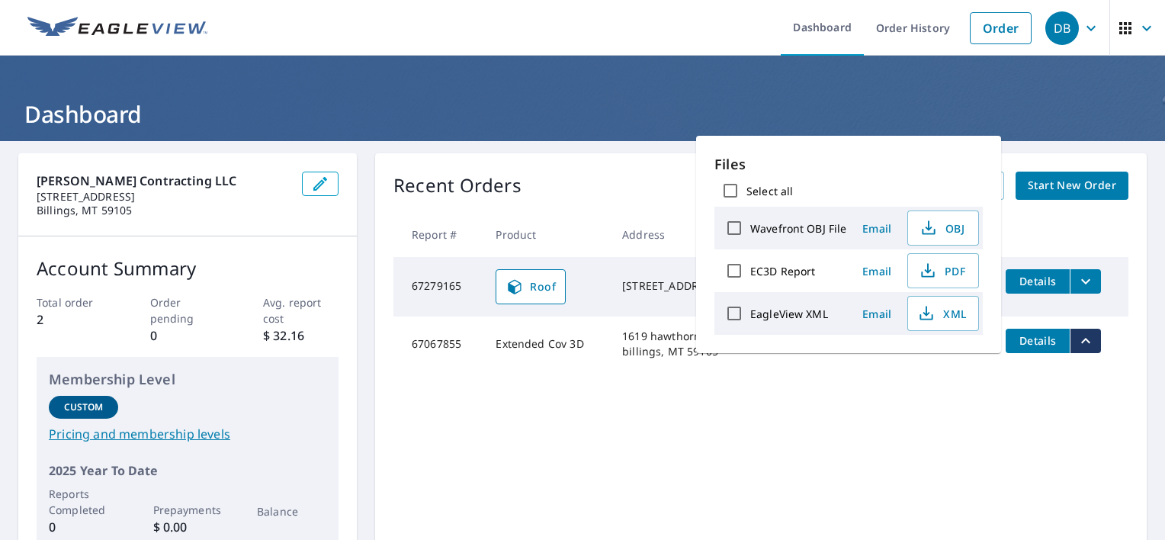
click at [912, 406] on div "Recent Orders View All Orders Start New Order Report # Product Address Date Del…" at bounding box center [761, 359] width 772 height 413
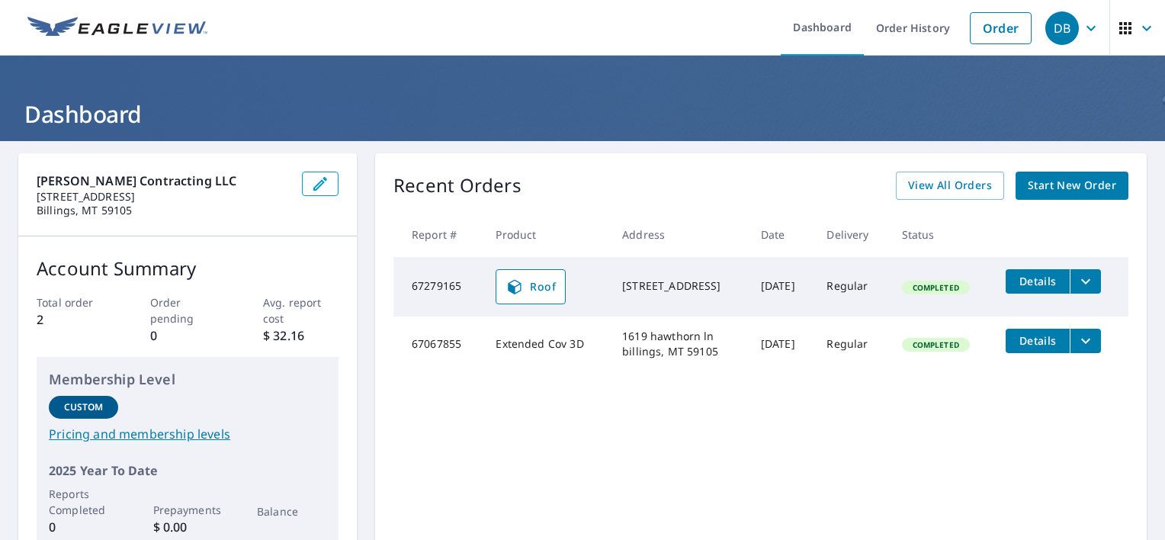
click at [1076, 277] on icon "filesDropdownBtn-67279165" at bounding box center [1085, 281] width 18 height 18
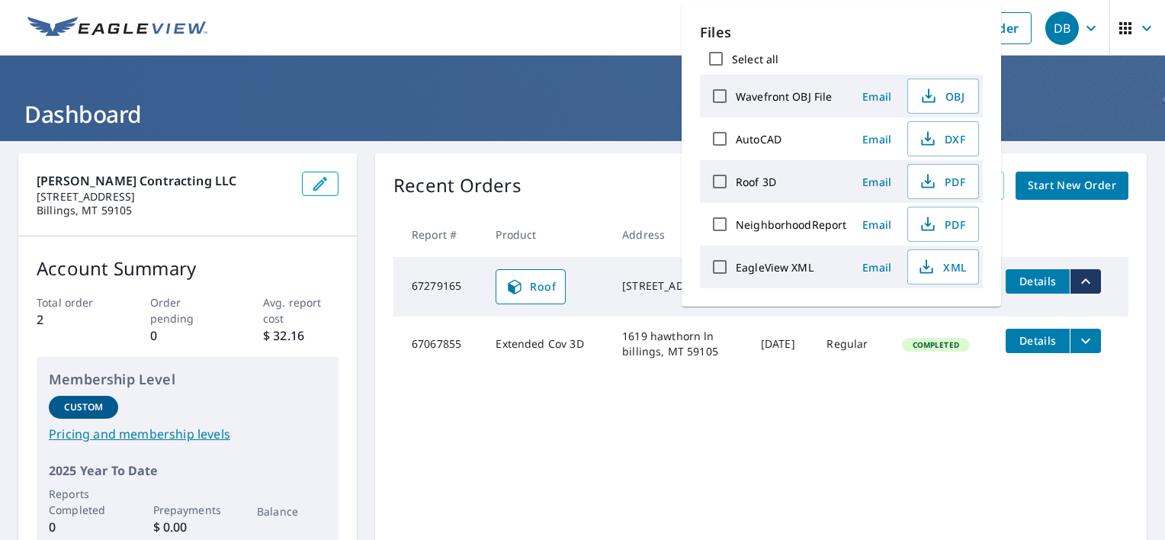
click at [936, 455] on div "Recent Orders View All Orders Start New Order Report # Product Address Date Del…" at bounding box center [761, 359] width 772 height 413
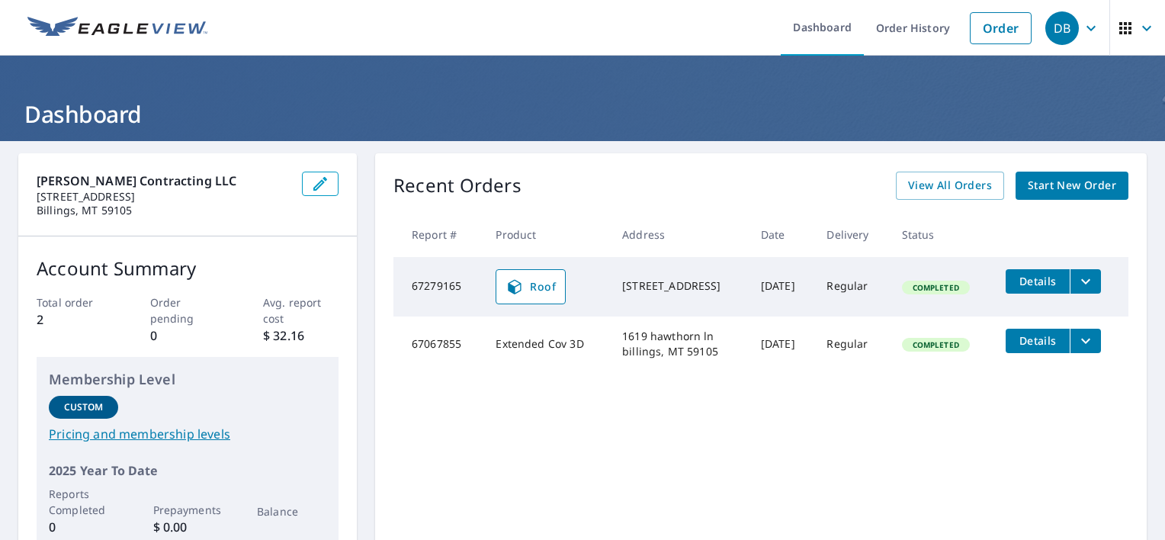
click at [1044, 296] on td "Details" at bounding box center [1060, 281] width 135 height 49
click at [1044, 284] on span "Details" at bounding box center [1038, 281] width 46 height 14
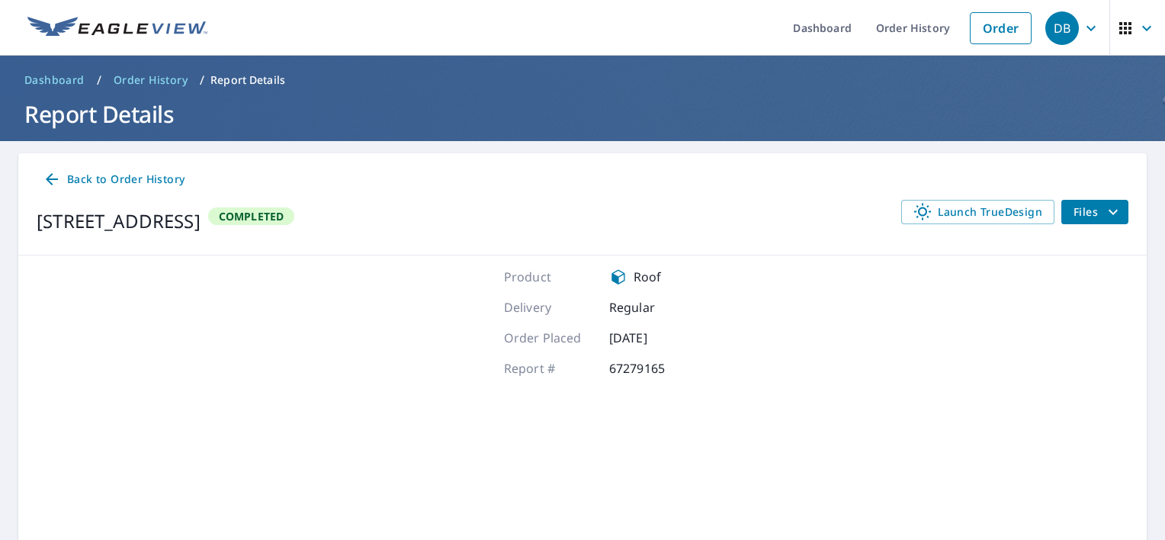
click at [1083, 207] on span "Files" at bounding box center [1097, 212] width 49 height 18
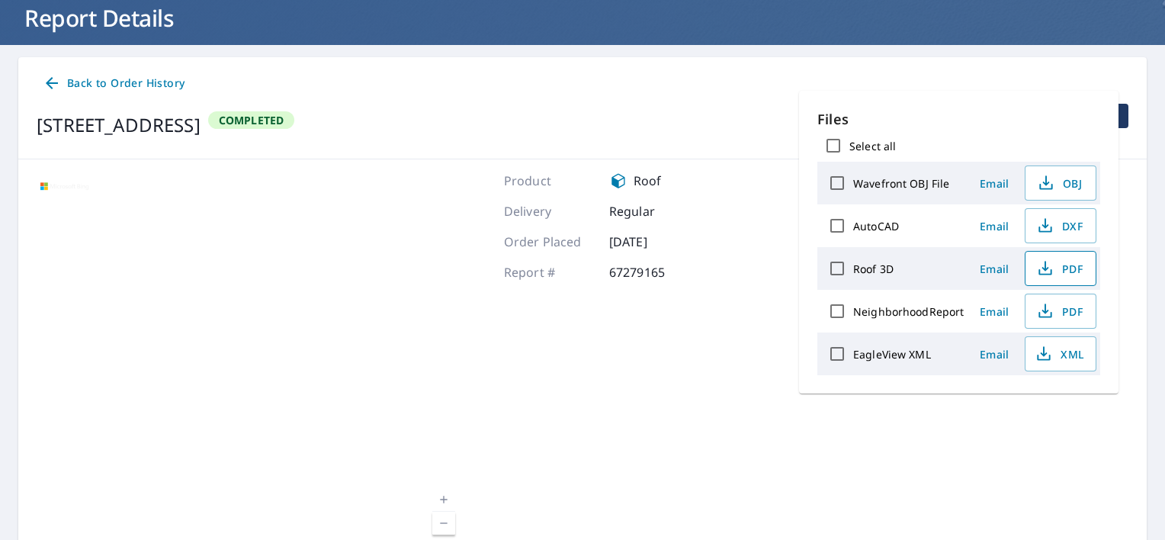
scroll to position [152, 0]
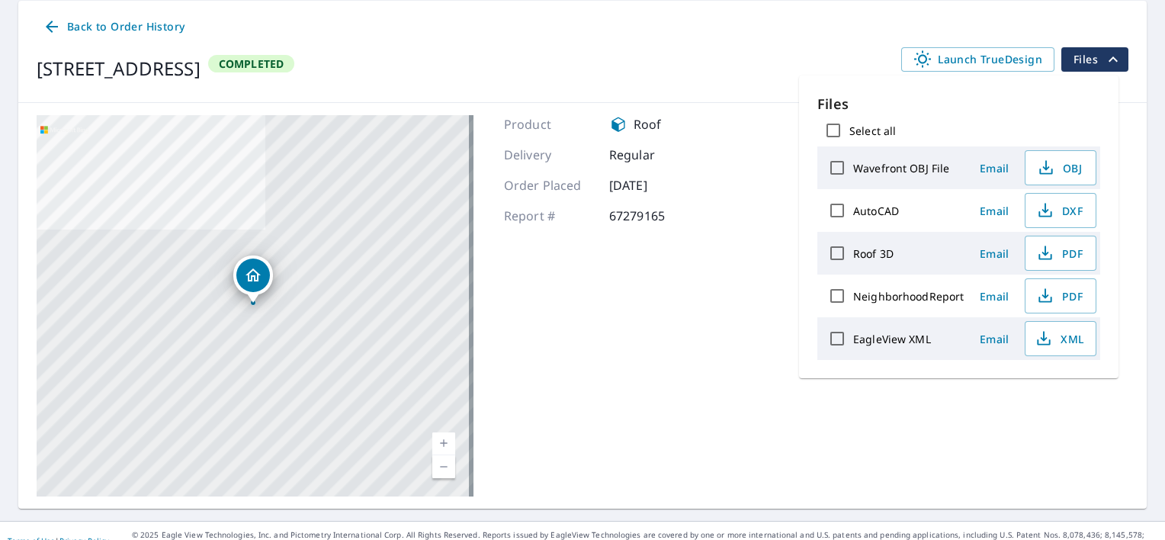
click at [726, 265] on div "40 Sandstone Ct Columbus, MT 59019 Aerial Road A standard road map Aerial A det…" at bounding box center [582, 306] width 1128 height 406
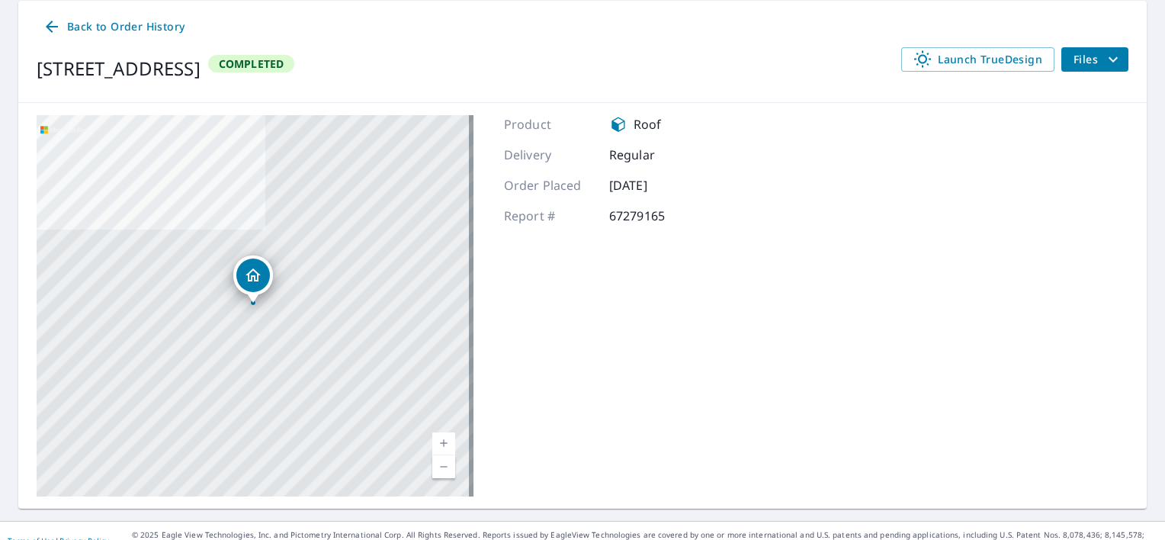
scroll to position [0, 0]
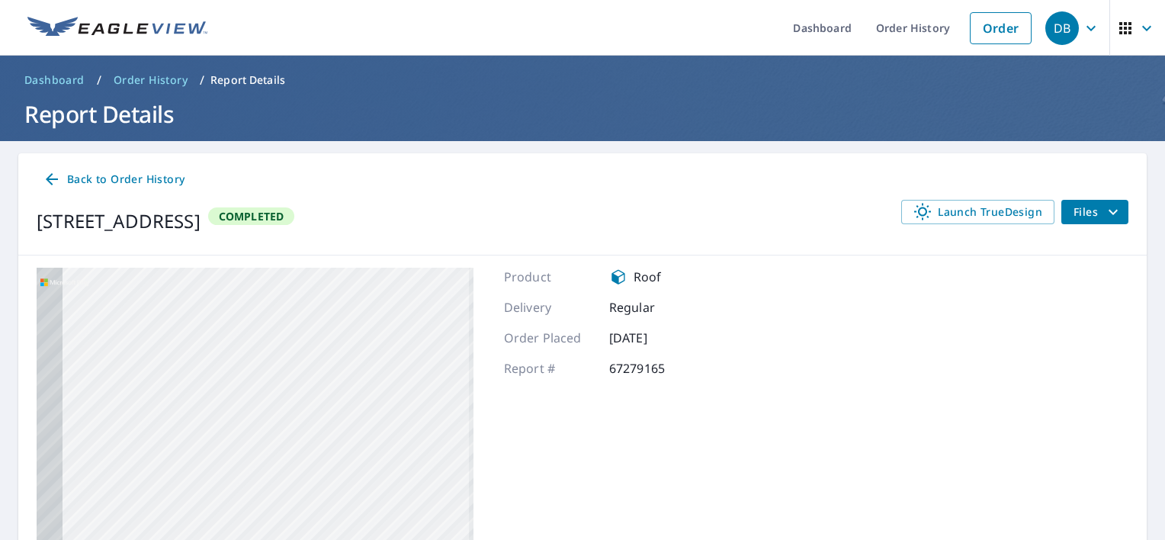
drag, startPoint x: 290, startPoint y: 497, endPoint x: 293, endPoint y: 364, distance: 132.7
click at [293, 364] on div "40 Sandstone Ct Columbus, MT 59019" at bounding box center [255, 458] width 437 height 381
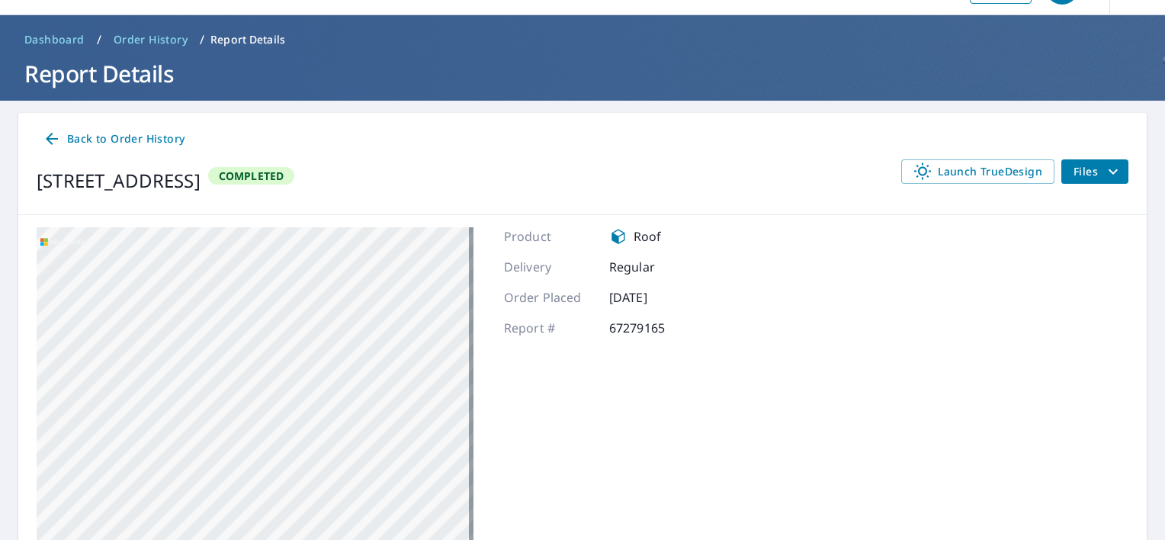
scroll to position [152, 0]
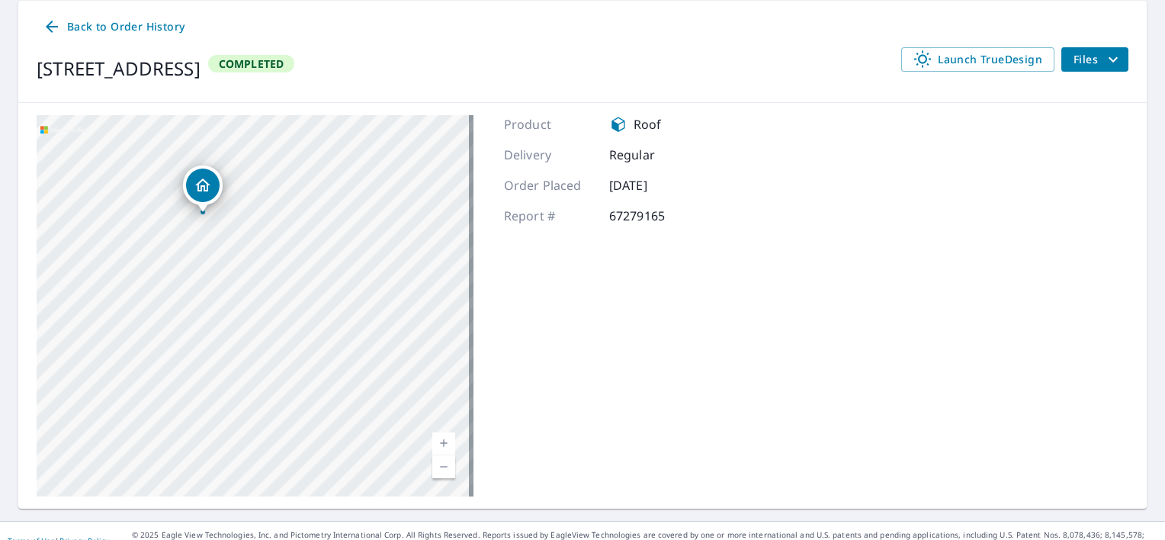
drag, startPoint x: 246, startPoint y: 247, endPoint x: 195, endPoint y: 352, distance: 116.9
click at [201, 363] on div "40 Sandstone Ct Columbus, MT 59019" at bounding box center [255, 305] width 437 height 381
drag, startPoint x: 223, startPoint y: 285, endPoint x: 213, endPoint y: 391, distance: 106.4
click at [213, 392] on div "40 Sandstone Ct Columbus, MT 59019" at bounding box center [255, 305] width 437 height 381
drag, startPoint x: 229, startPoint y: 305, endPoint x: 237, endPoint y: 351, distance: 46.5
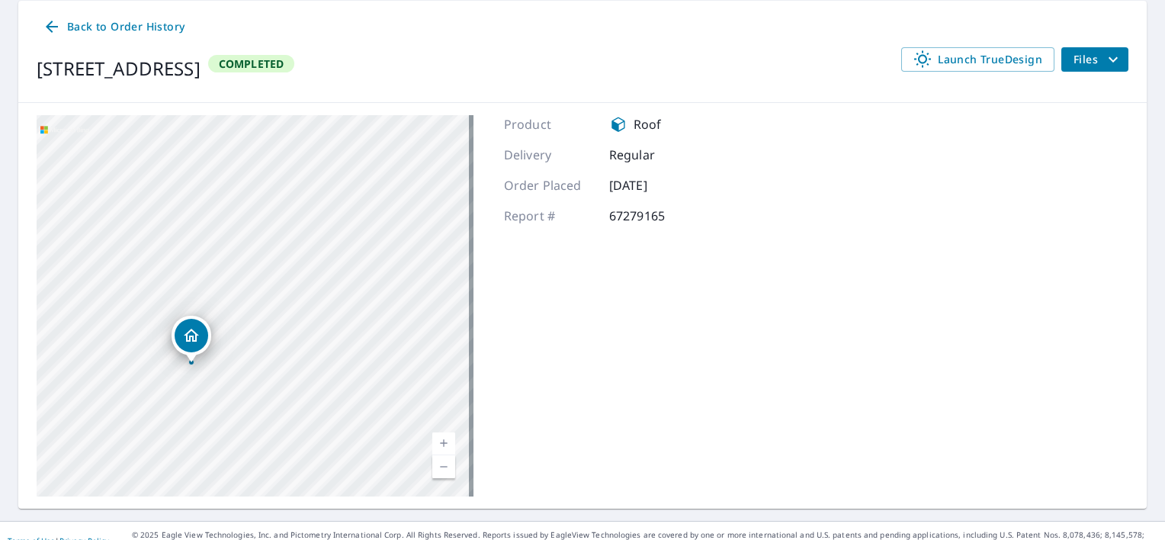
click at [234, 354] on div "40 Sandstone Ct Columbus, MT 59019" at bounding box center [255, 305] width 437 height 381
drag, startPoint x: 217, startPoint y: 152, endPoint x: 249, endPoint y: 253, distance: 105.6
click at [249, 253] on div "40 Sandstone Ct Columbus, MT 59019" at bounding box center [255, 305] width 437 height 381
drag, startPoint x: 279, startPoint y: 406, endPoint x: 248, endPoint y: 303, distance: 107.6
click at [276, 314] on div "40 Sandstone Ct Columbus, MT 59019" at bounding box center [255, 305] width 437 height 381
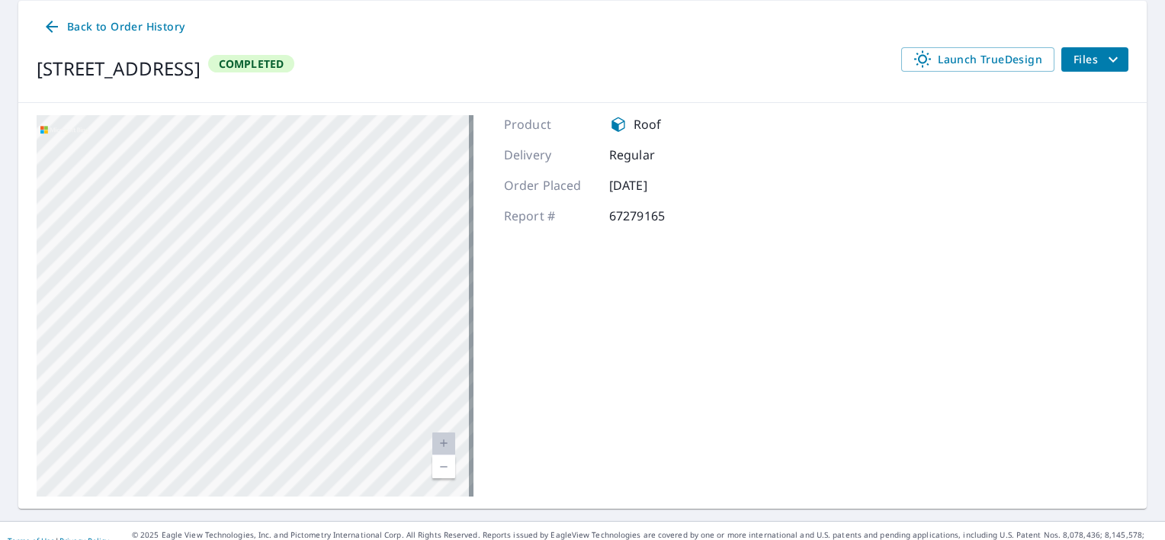
drag, startPoint x: 287, startPoint y: 309, endPoint x: 152, endPoint y: 321, distance: 134.7
click at [152, 321] on div "40 Sandstone Ct Columbus, MT 59019" at bounding box center [255, 305] width 437 height 381
drag, startPoint x: 196, startPoint y: 332, endPoint x: 281, endPoint y: 207, distance: 151.0
click at [302, 210] on div "40 Sandstone Ct Columbus, MT 59019" at bounding box center [255, 305] width 437 height 381
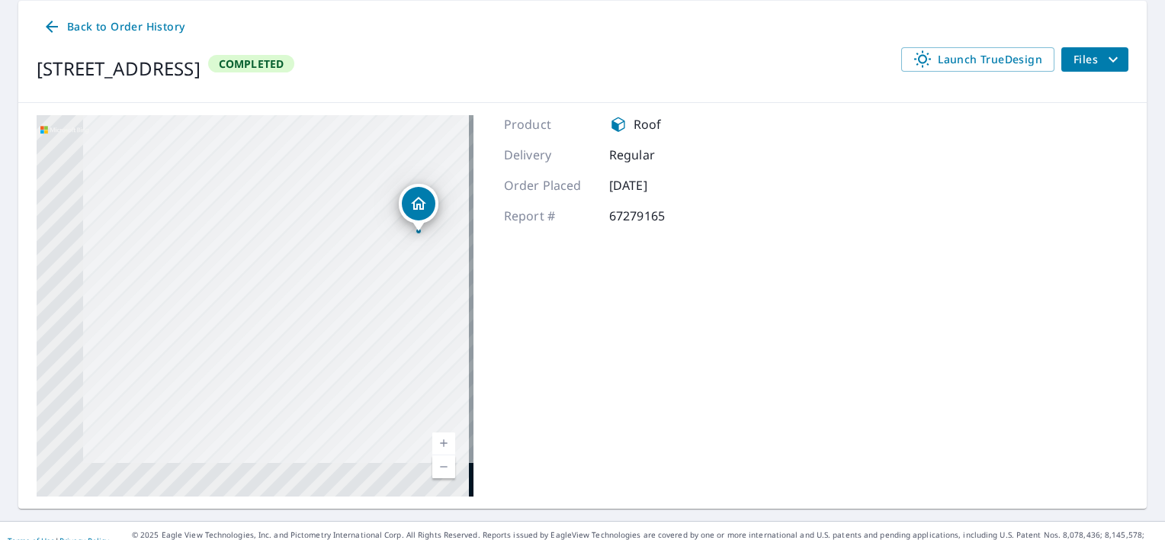
drag, startPoint x: 150, startPoint y: 386, endPoint x: 257, endPoint y: 212, distance: 204.0
click at [261, 214] on div "40 Sandstone Ct Columbus, MT 59019" at bounding box center [255, 305] width 437 height 381
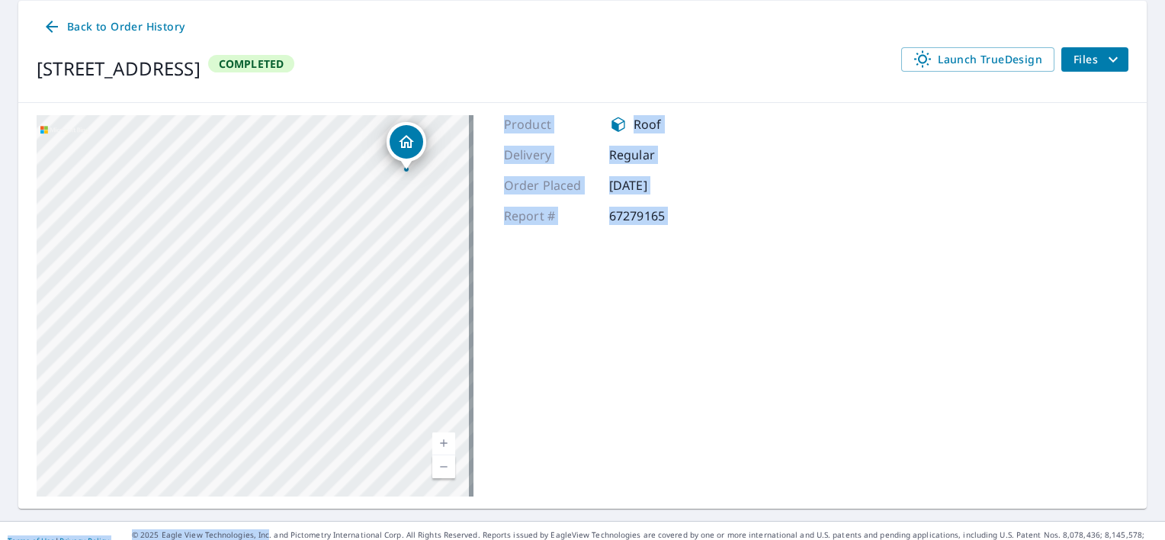
drag, startPoint x: 232, startPoint y: 473, endPoint x: 464, endPoint y: 379, distance: 250.3
click at [101, 321] on div "Dashboard Order History Order DB Dashboard / Order History / Report Details Rep…" at bounding box center [582, 270] width 1165 height 540
click at [634, 314] on div "Product Roof Delivery Regular Order Placed Sep 04, 2025 Report # 67279165" at bounding box center [602, 305] width 197 height 381
click at [653, 257] on div "Product Roof Delivery Regular Order Placed Sep 04, 2025 Report # 67279165" at bounding box center [602, 305] width 197 height 381
click at [642, 213] on p "67279165" at bounding box center [654, 216] width 91 height 18
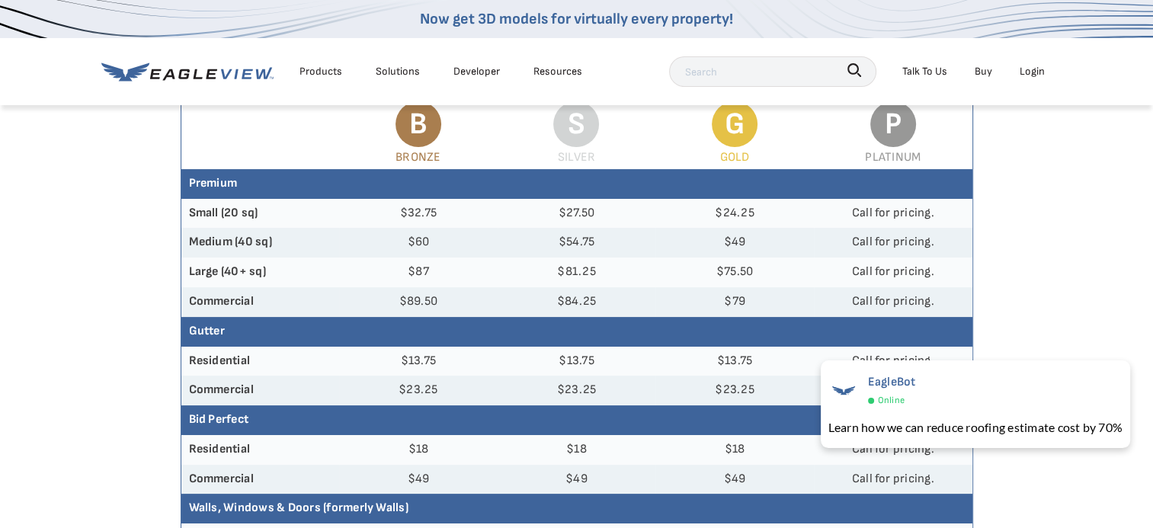
scroll to position [152, 0]
